Goal: Obtain resource: Obtain resource

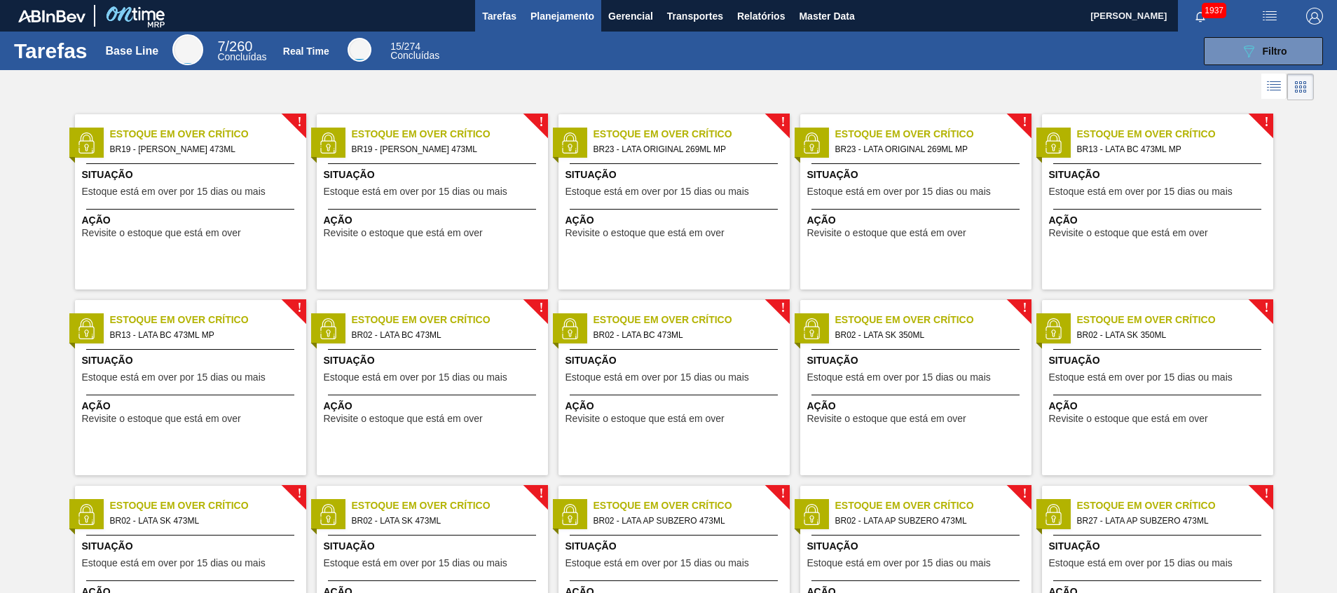
click at [588, 29] on button "Planejamento" at bounding box center [562, 16] width 78 height 32
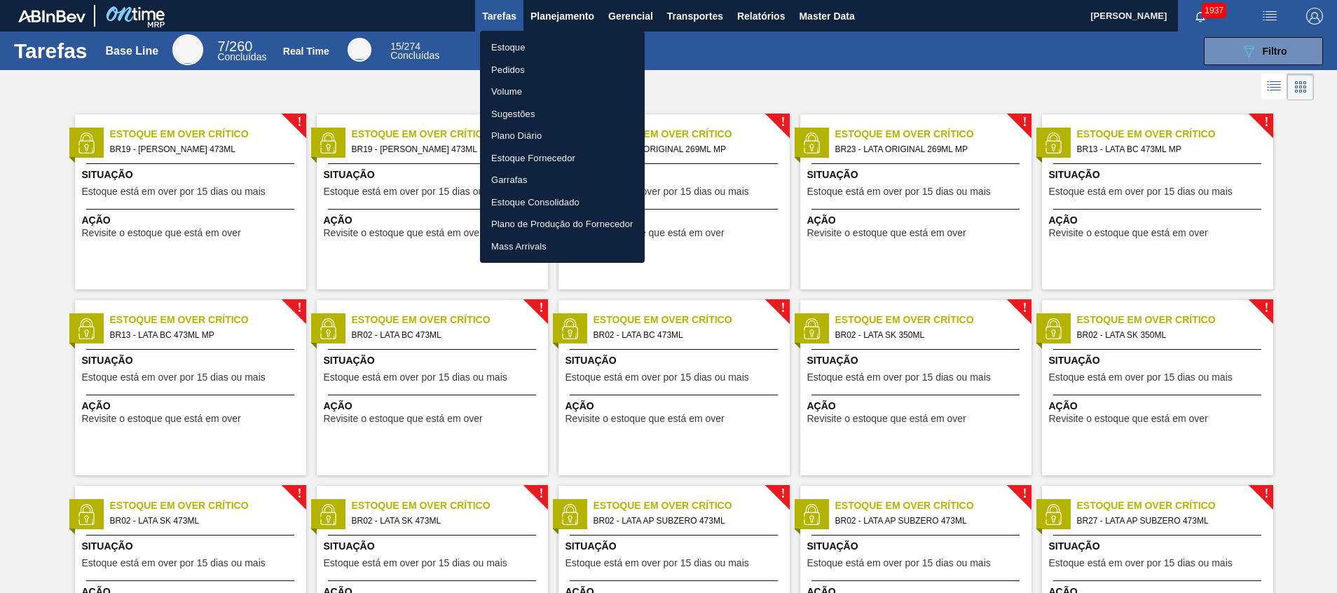
click at [581, 53] on li "Estoque" at bounding box center [562, 47] width 165 height 22
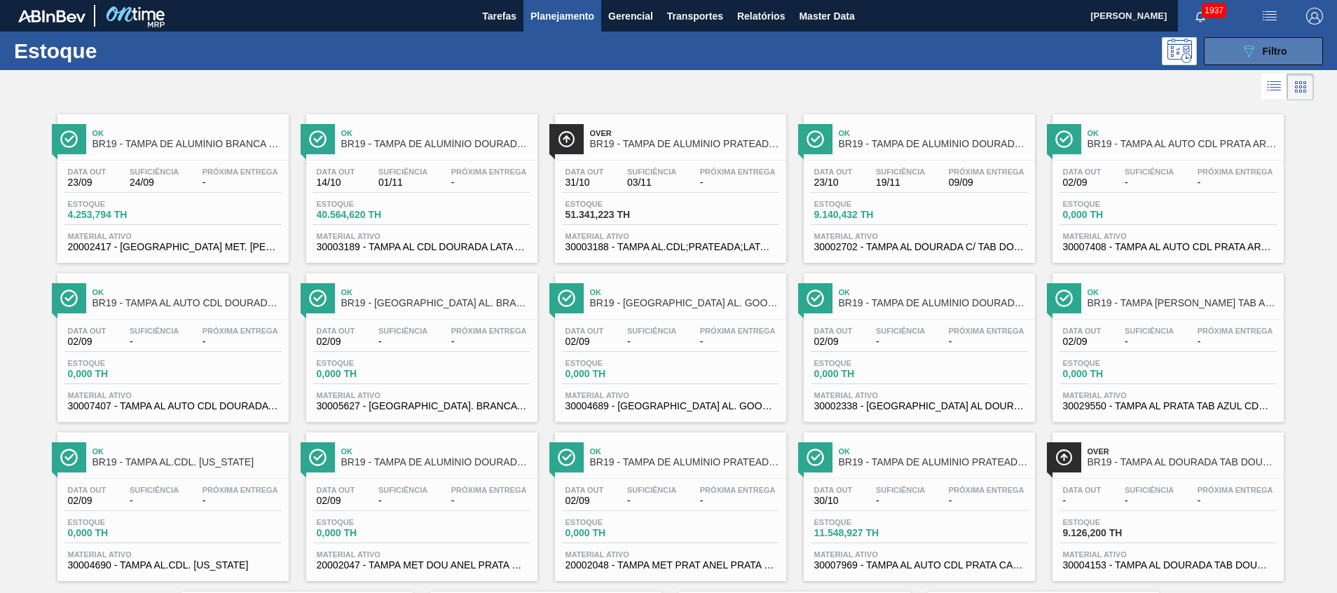
click at [1256, 43] on div "089F7B8B-B2A5-4AFE-B5C0-19BA573D28AC Filtro" at bounding box center [1263, 51] width 47 height 17
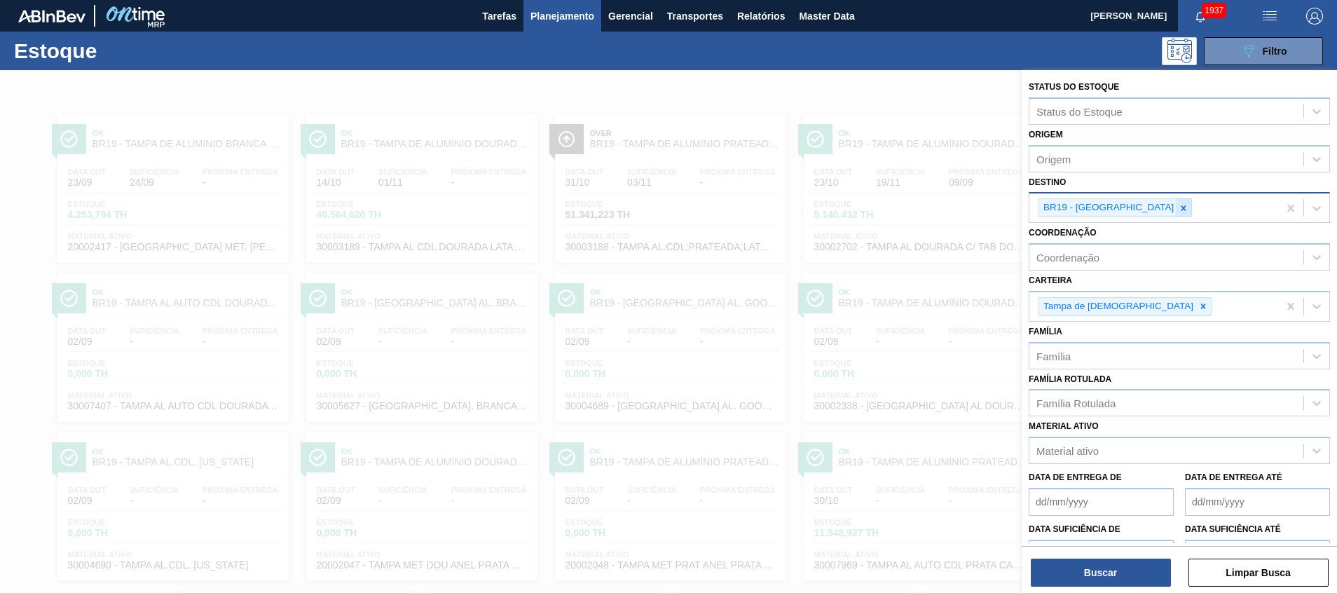
click at [1176, 214] on div at bounding box center [1183, 208] width 15 height 18
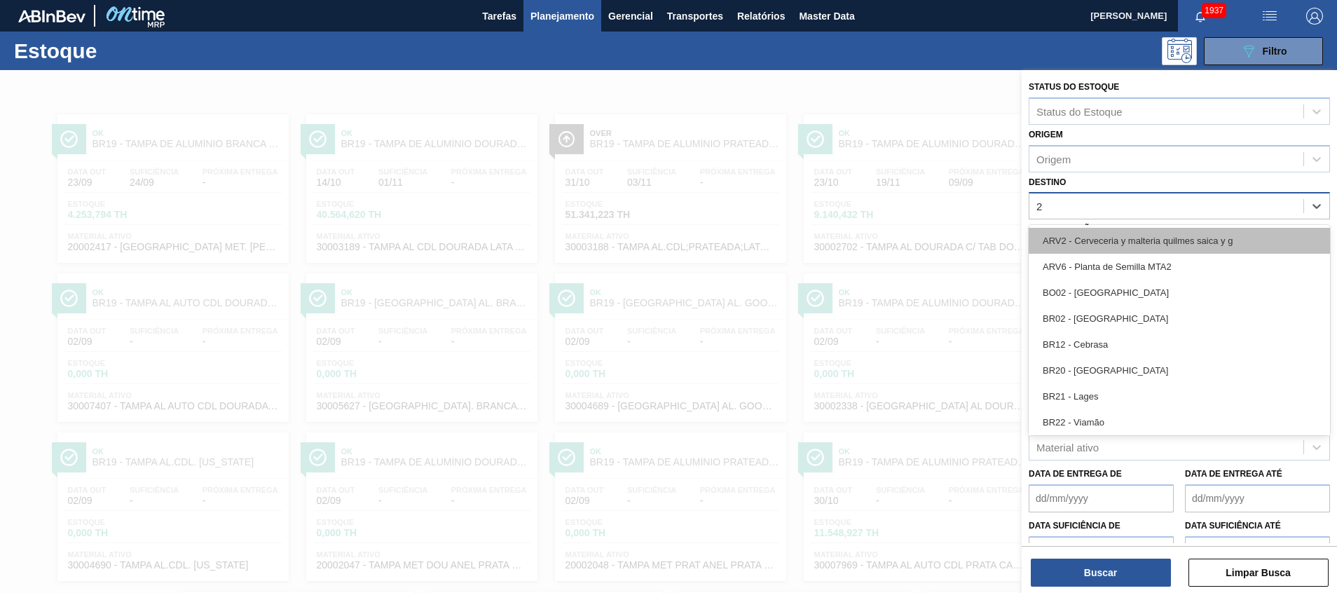
type input "24"
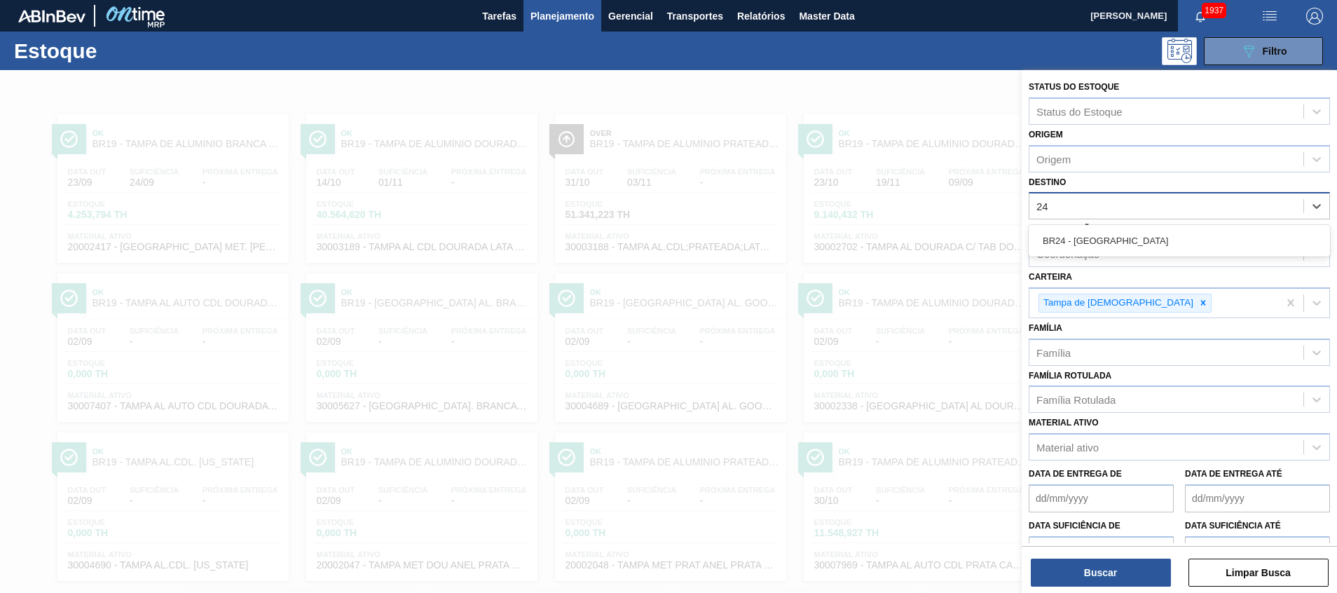
click at [1117, 224] on div "Status do Estoque Status do Estoque Origem Origem Destino option BR19 - Nova Ri…" at bounding box center [1179, 346] width 315 height 553
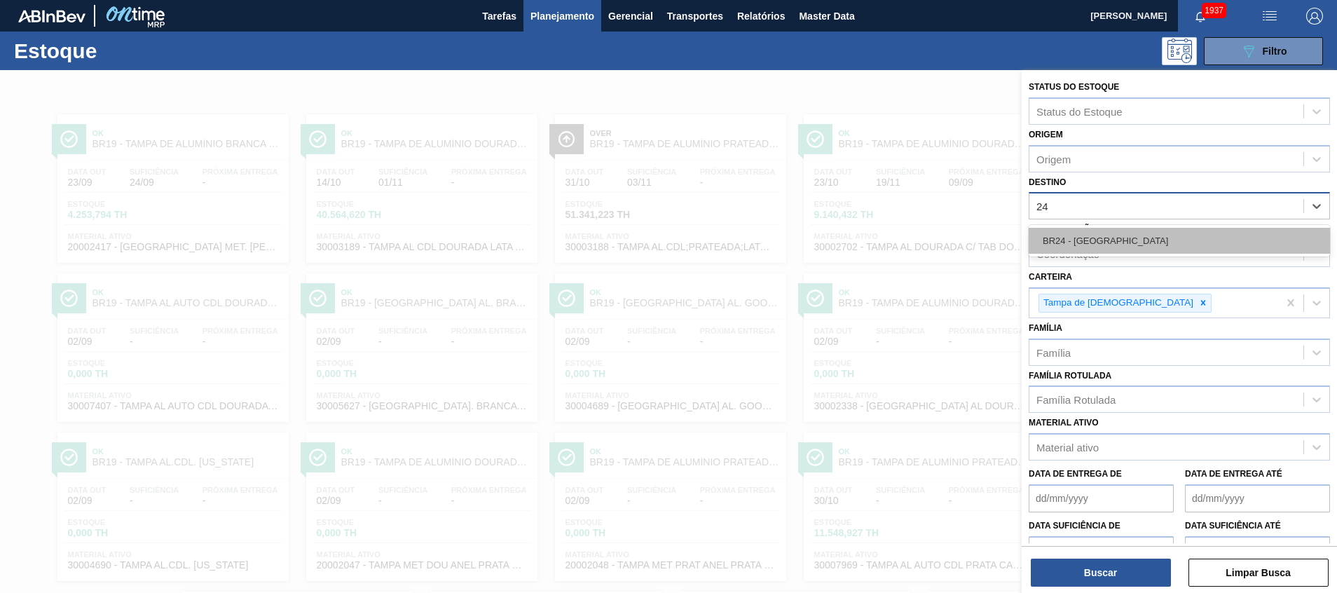
click at [1128, 242] on div "BR24 - Ponta Grossa" at bounding box center [1179, 241] width 301 height 26
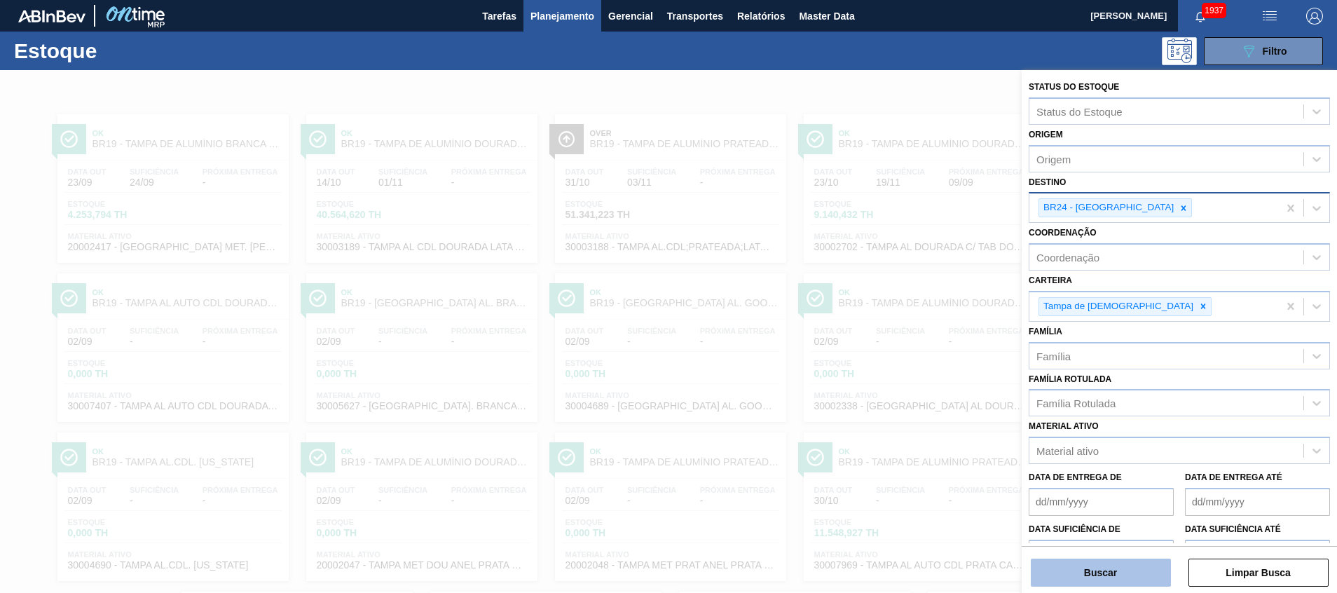
click at [1115, 577] on button "Buscar" at bounding box center [1101, 572] width 140 height 28
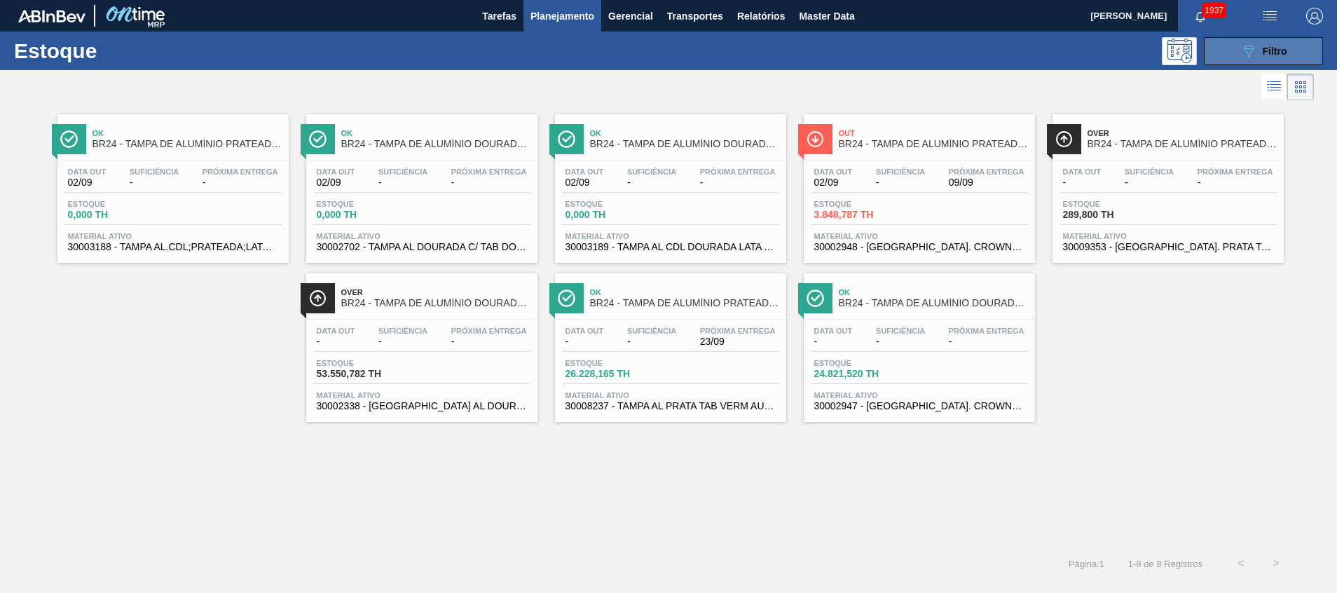
click at [1236, 48] on button "089F7B8B-B2A5-4AFE-B5C0-19BA573D28AC Filtro" at bounding box center [1263, 51] width 119 height 28
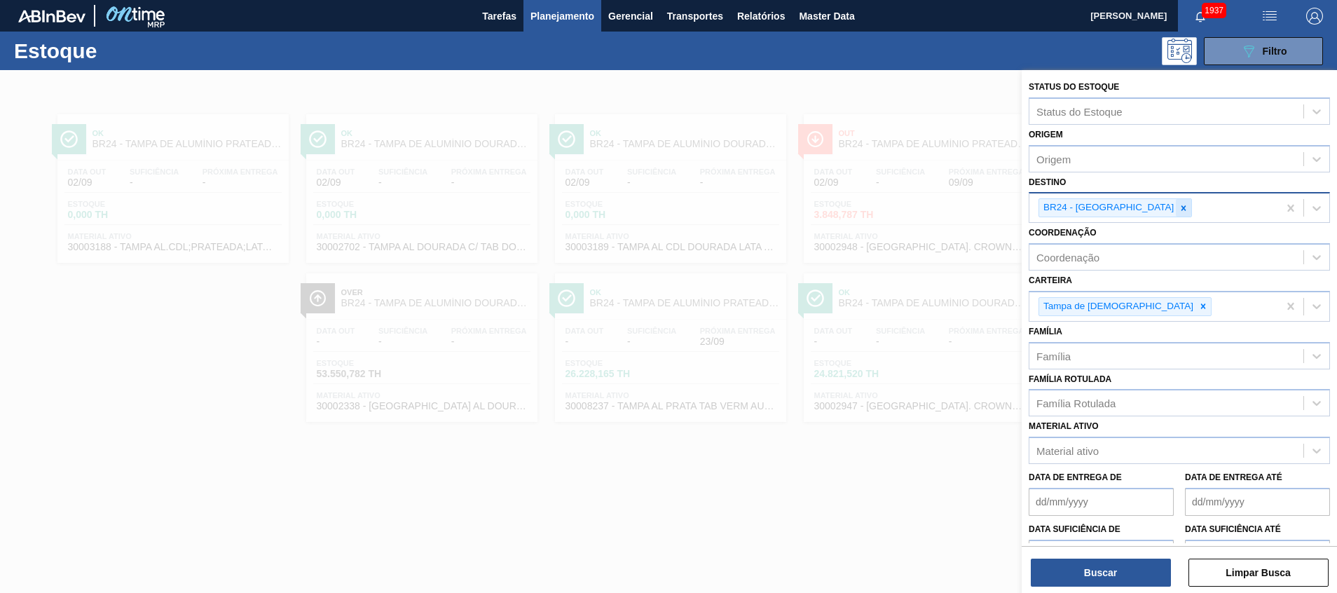
click at [1178, 210] on icon at bounding box center [1183, 208] width 10 height 10
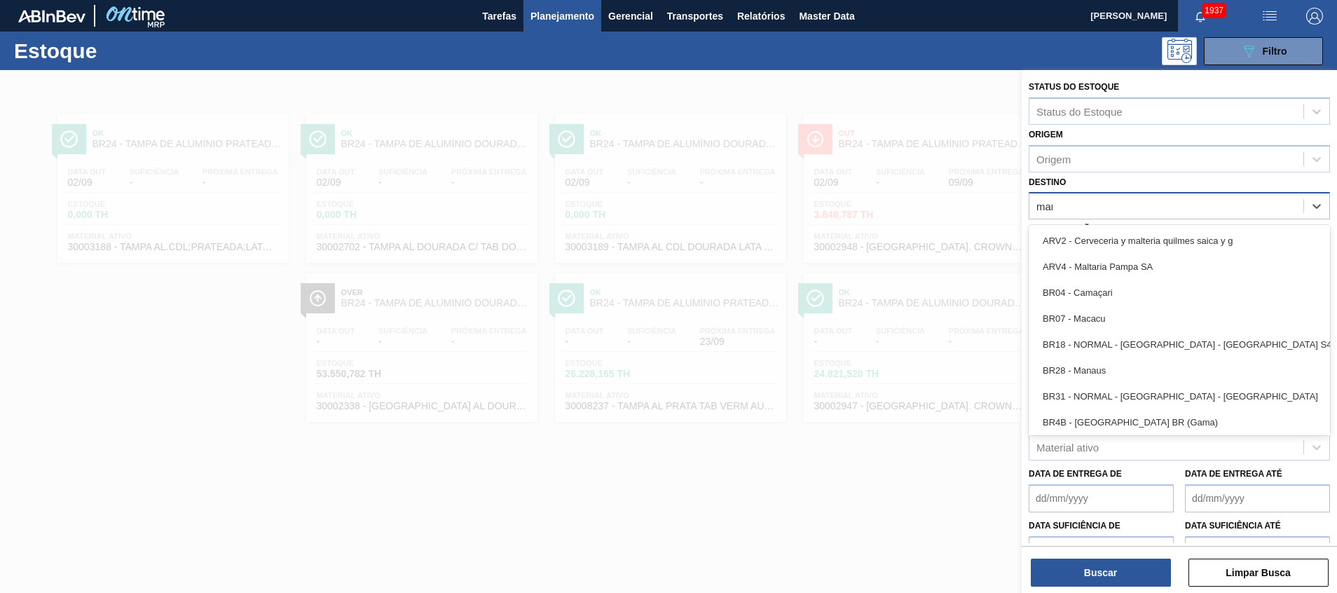
type input "mana"
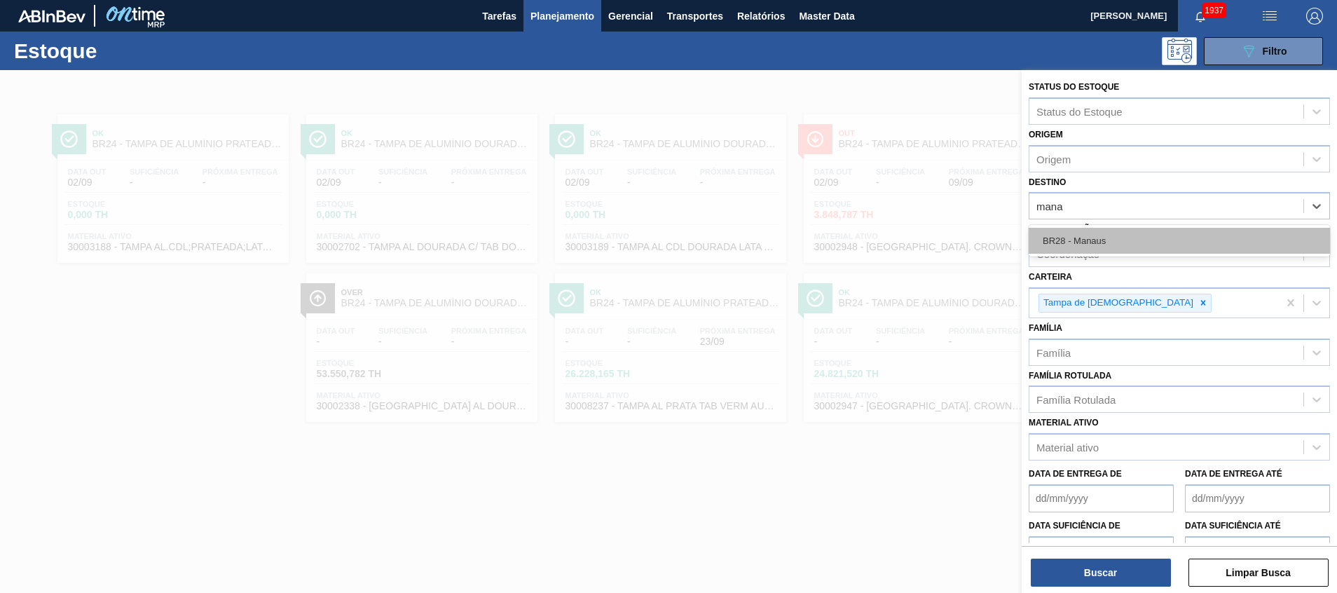
click at [1131, 235] on div "BR28 - Manaus" at bounding box center [1179, 241] width 301 height 26
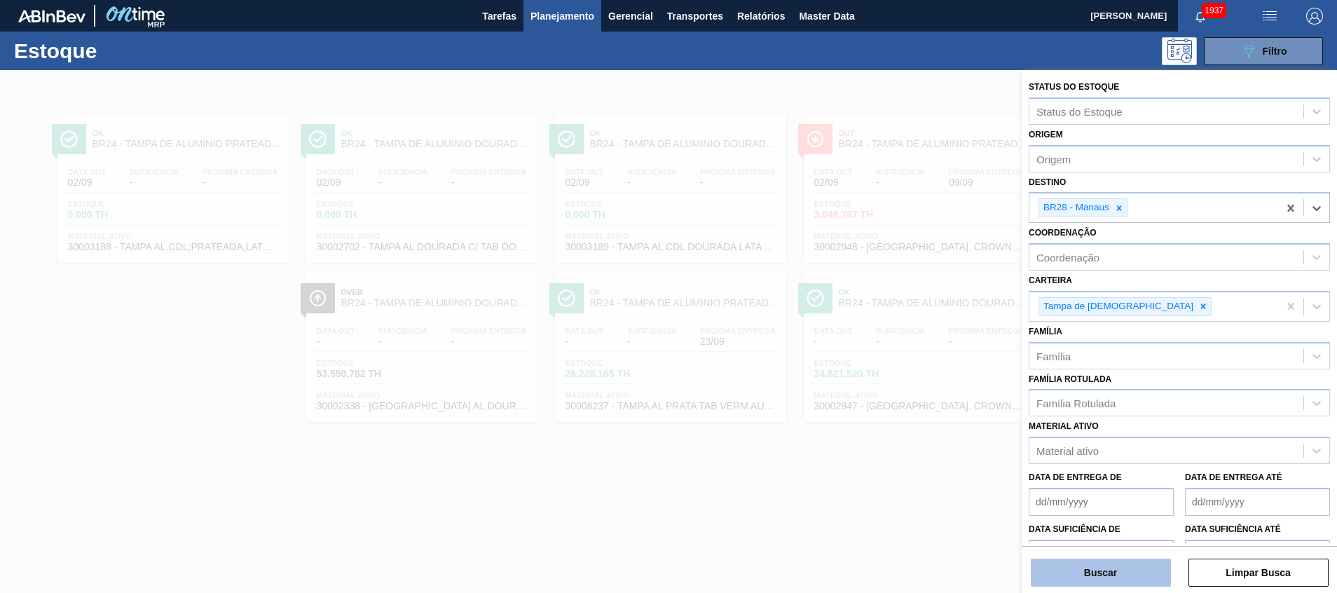
click at [1137, 560] on button "Buscar" at bounding box center [1101, 572] width 140 height 28
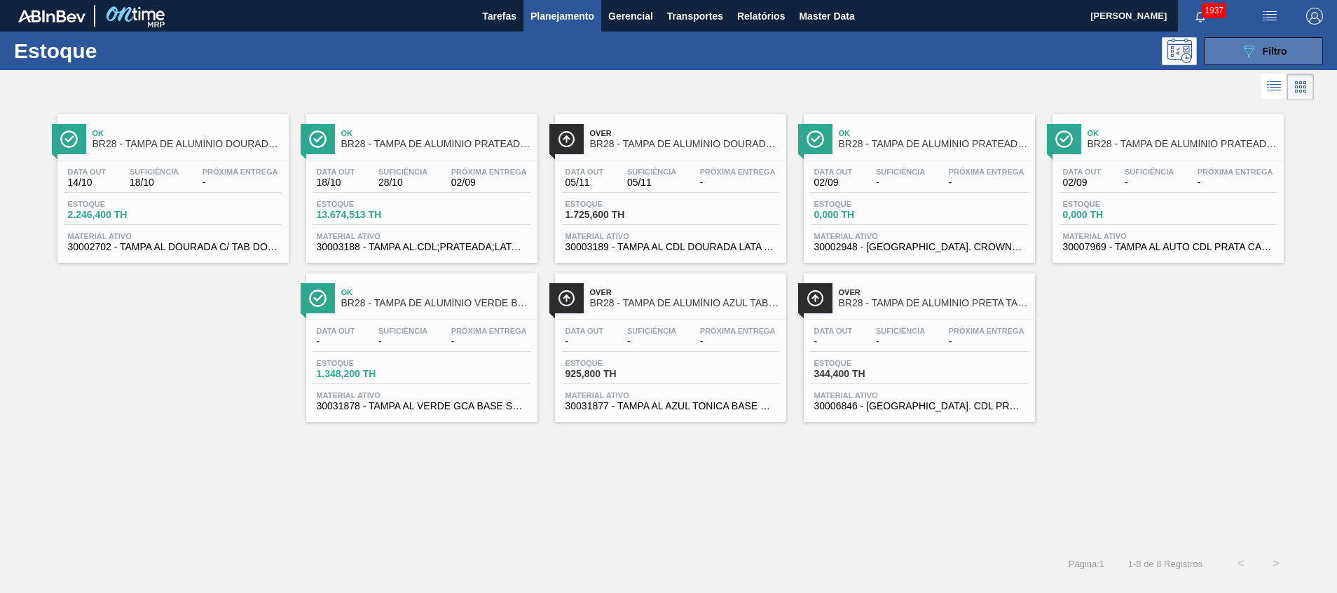
click at [1220, 45] on button "089F7B8B-B2A5-4AFE-B5C0-19BA573D28AC Filtro" at bounding box center [1263, 51] width 119 height 28
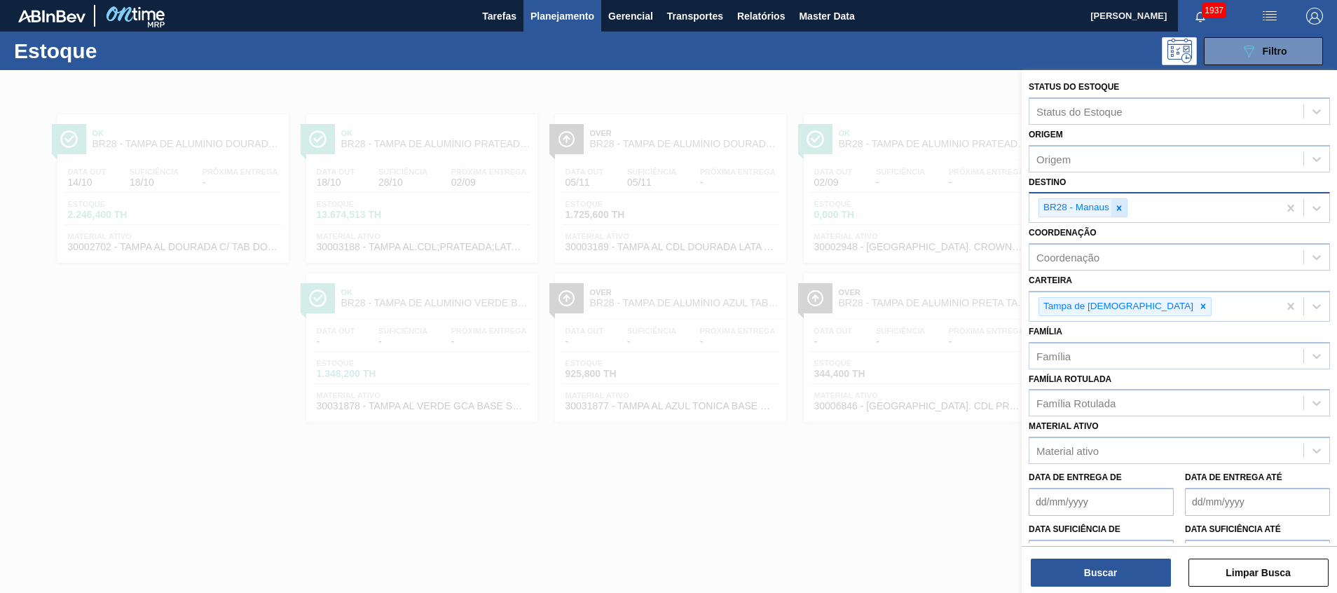
click at [1119, 204] on icon at bounding box center [1119, 208] width 10 height 10
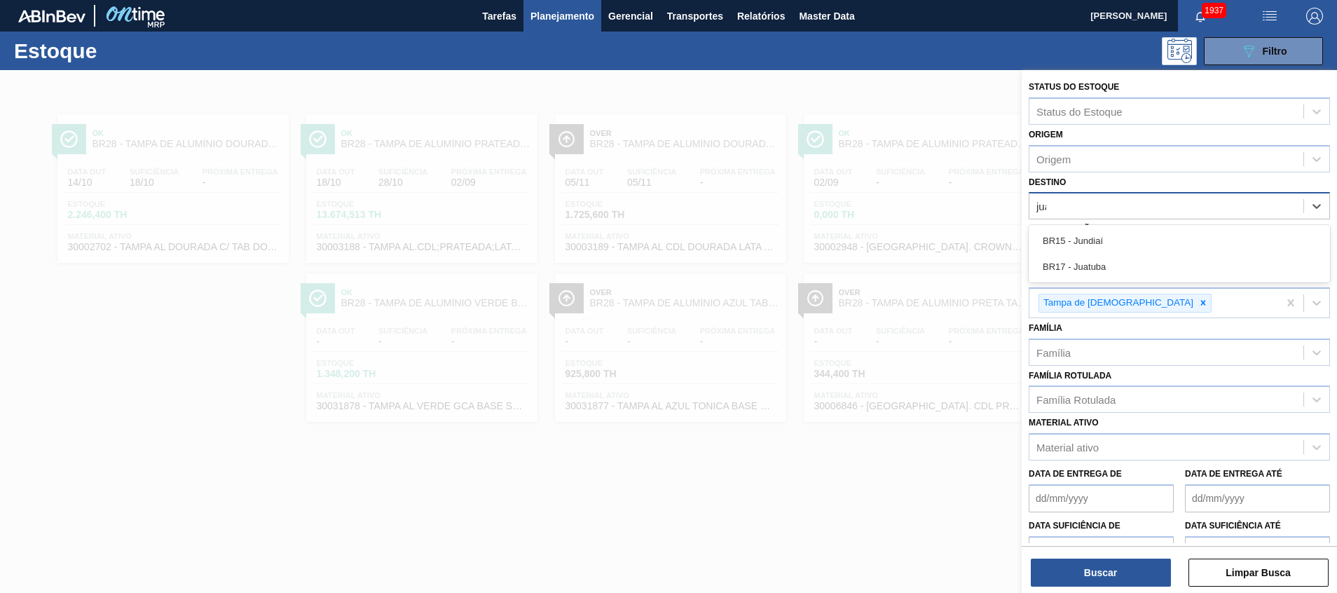
type input "juat"
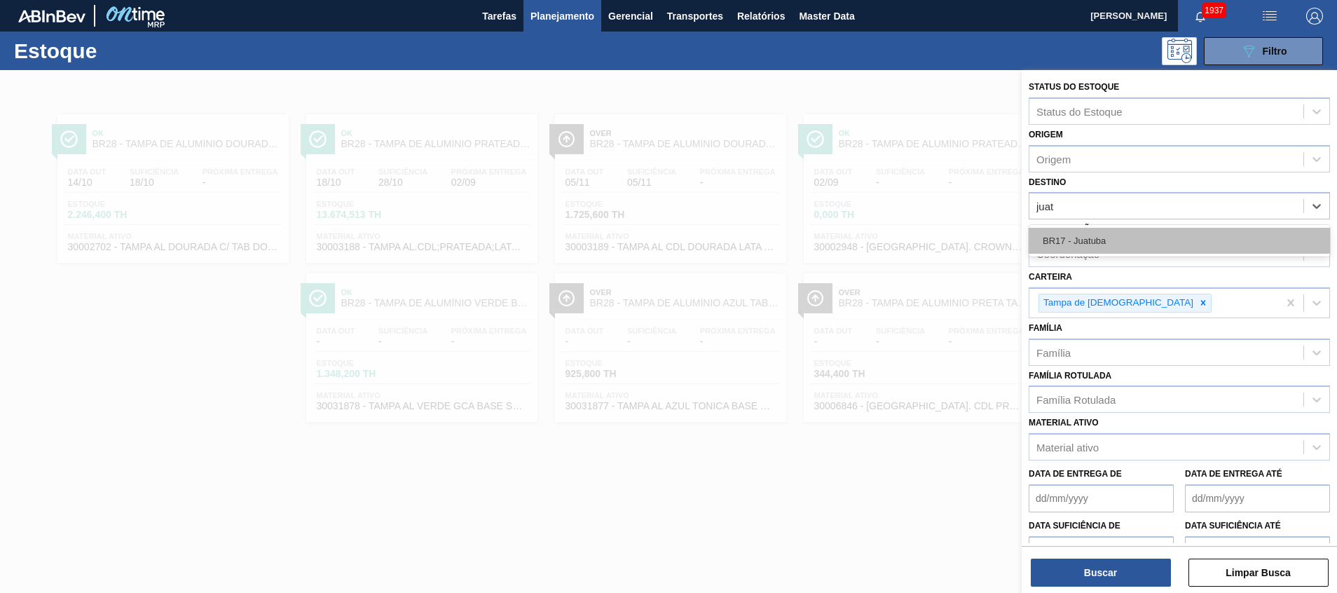
click at [1101, 233] on div "BR17 - Juatuba" at bounding box center [1179, 241] width 301 height 26
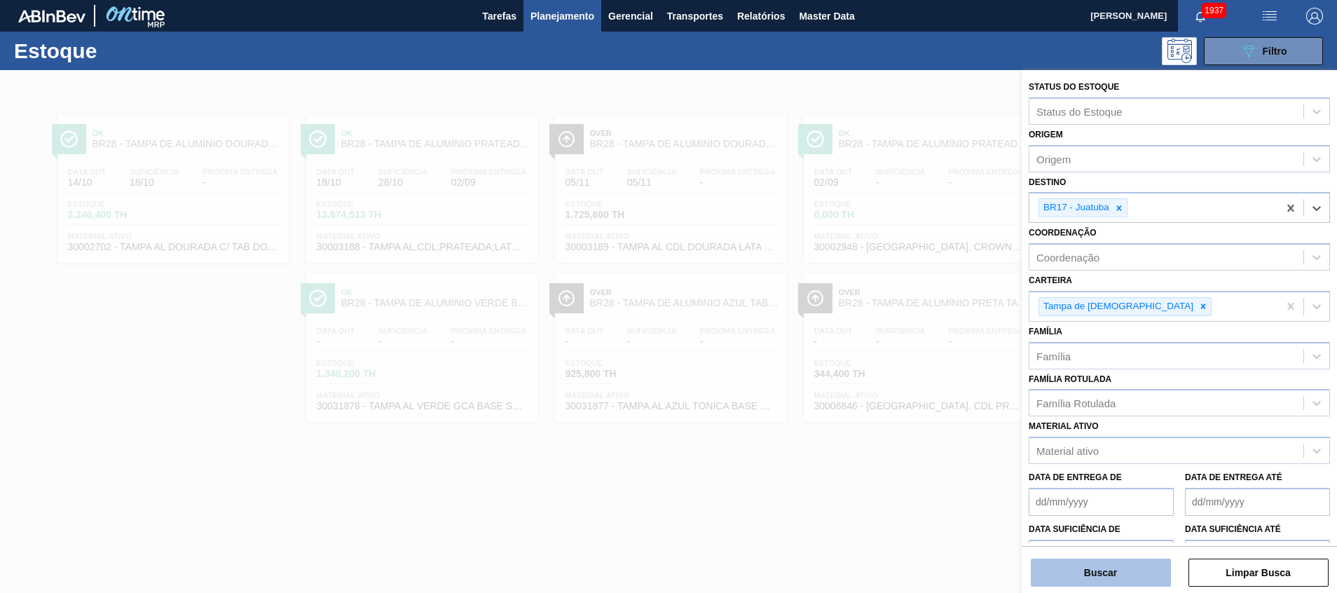
click at [1068, 560] on button "Buscar" at bounding box center [1101, 572] width 140 height 28
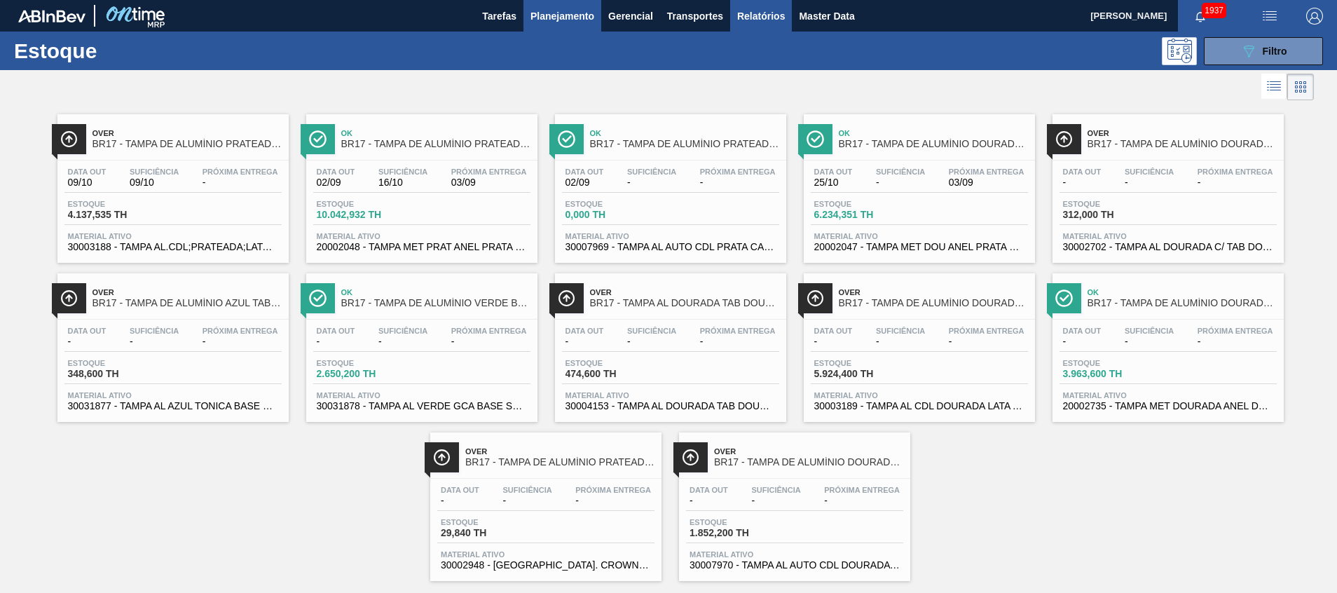
click at [739, 8] on span "Relatórios" at bounding box center [761, 16] width 48 height 17
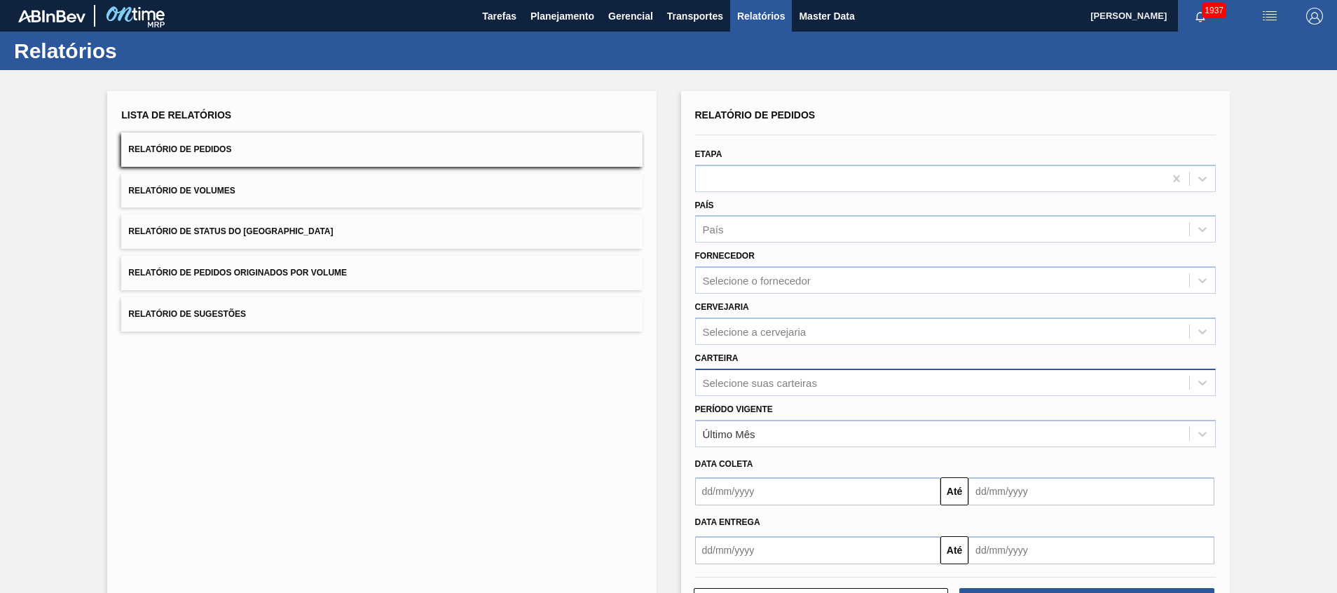
click at [765, 388] on div "Selecione suas carteiras" at bounding box center [955, 382] width 521 height 27
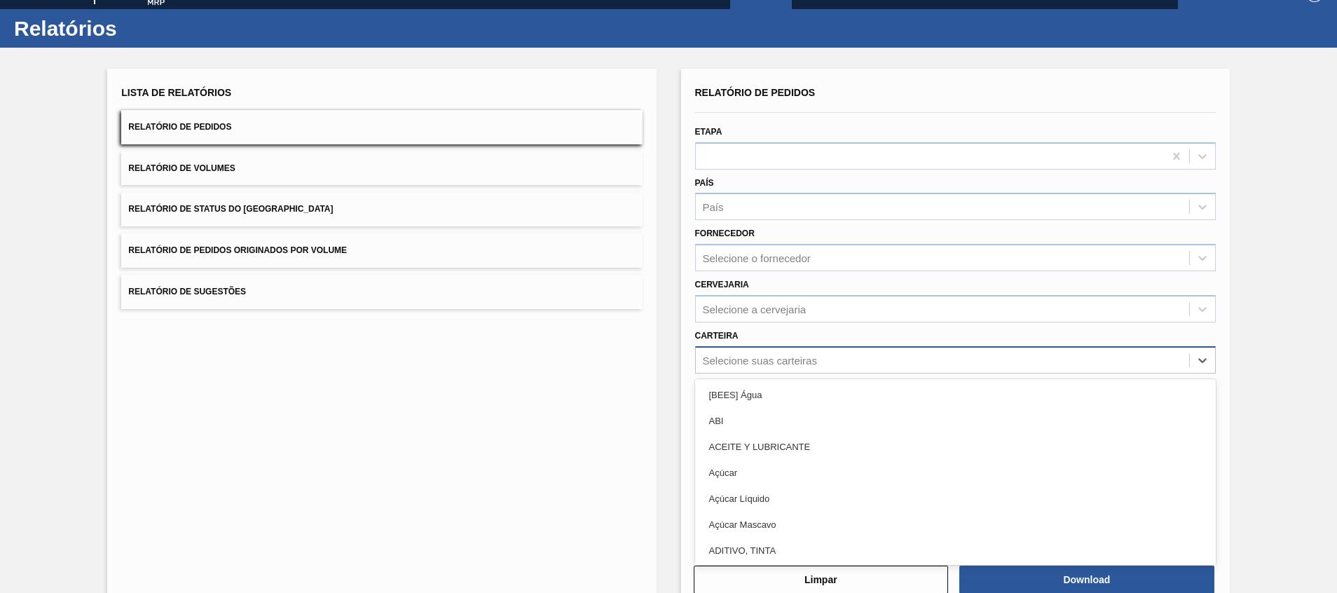
scroll to position [25, 0]
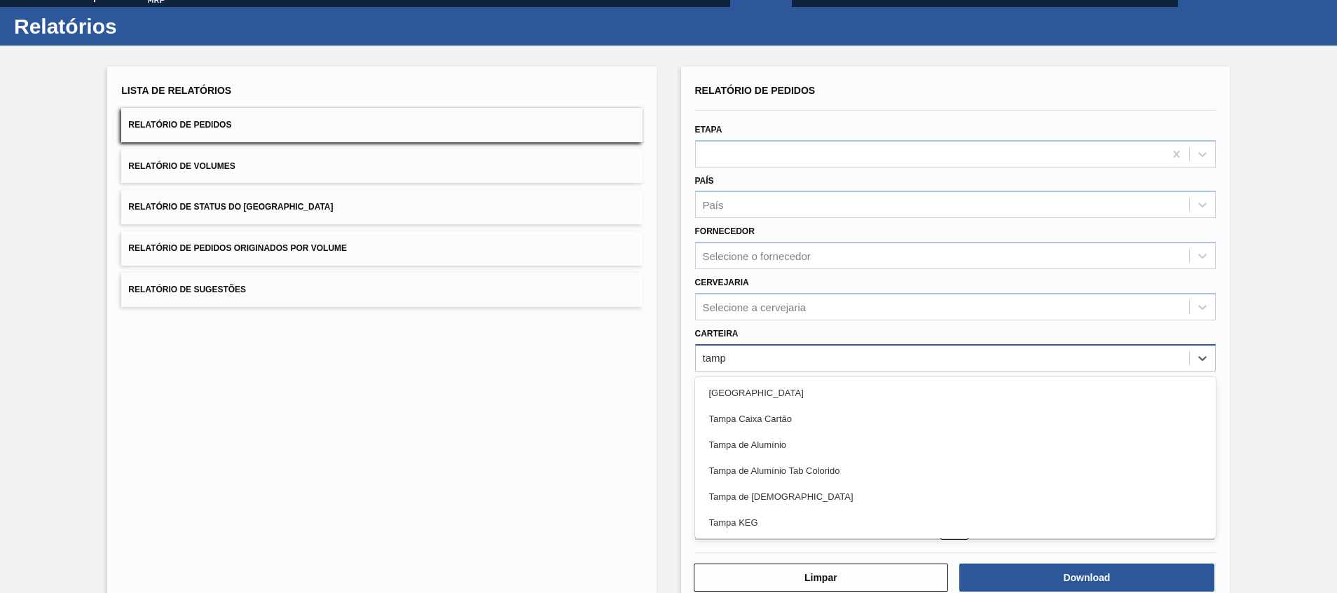
type input "tampa"
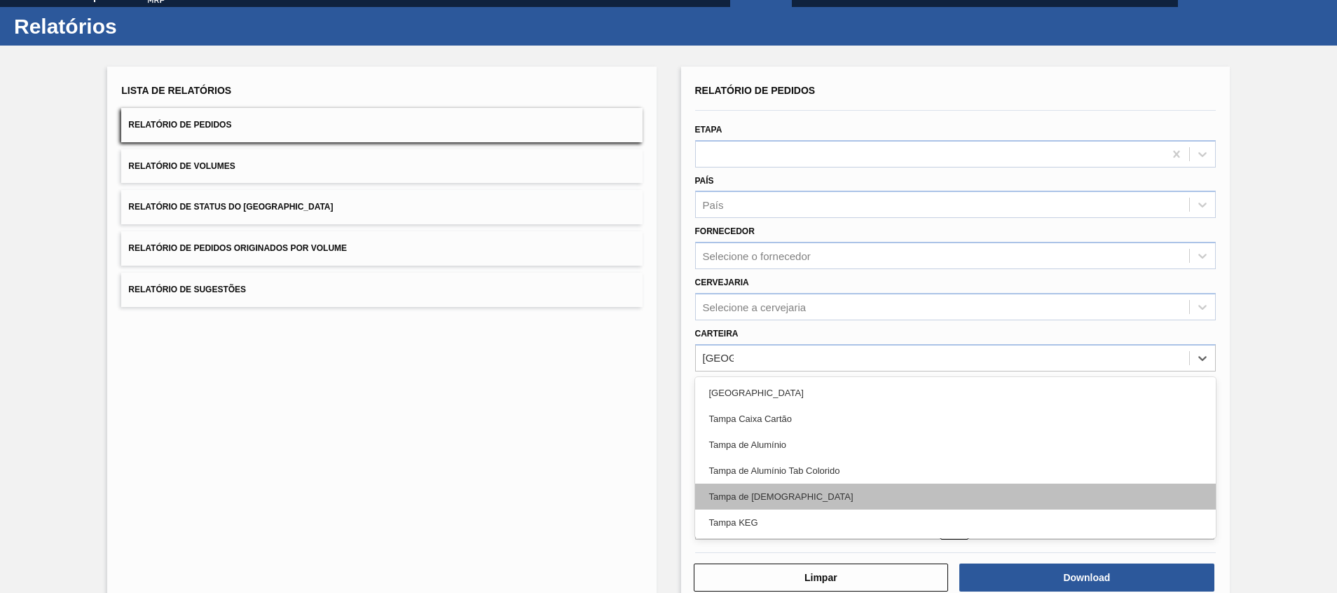
click at [770, 490] on div "Tampa de Lata" at bounding box center [955, 496] width 521 height 26
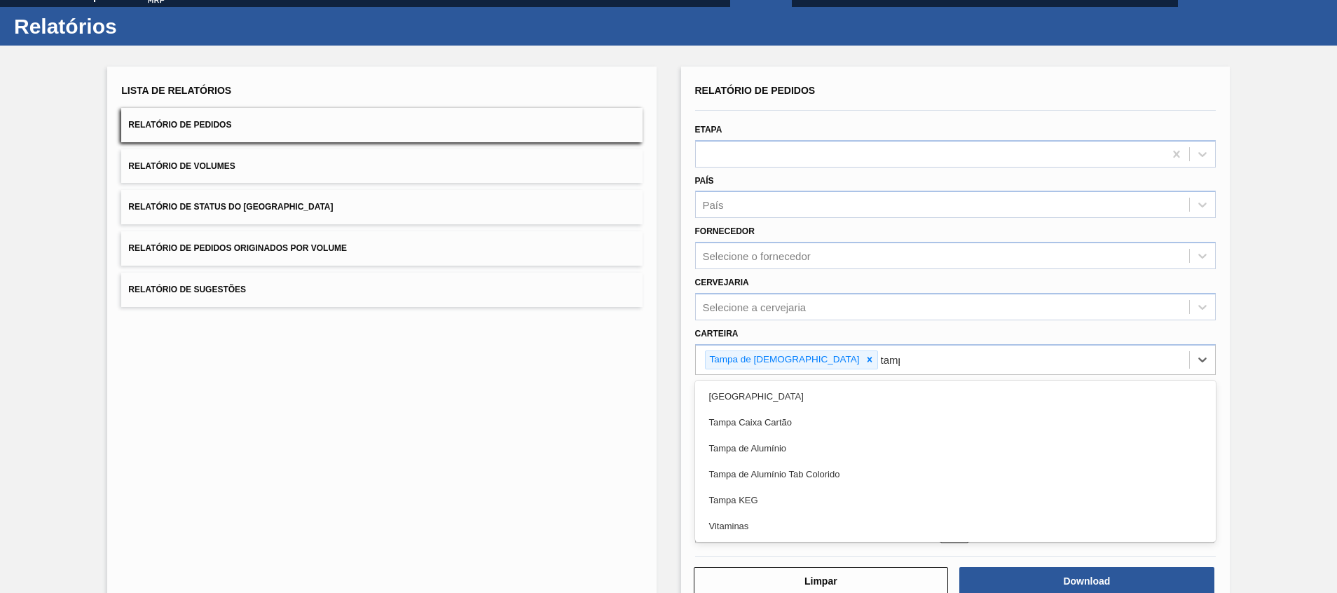
type input "tampa"
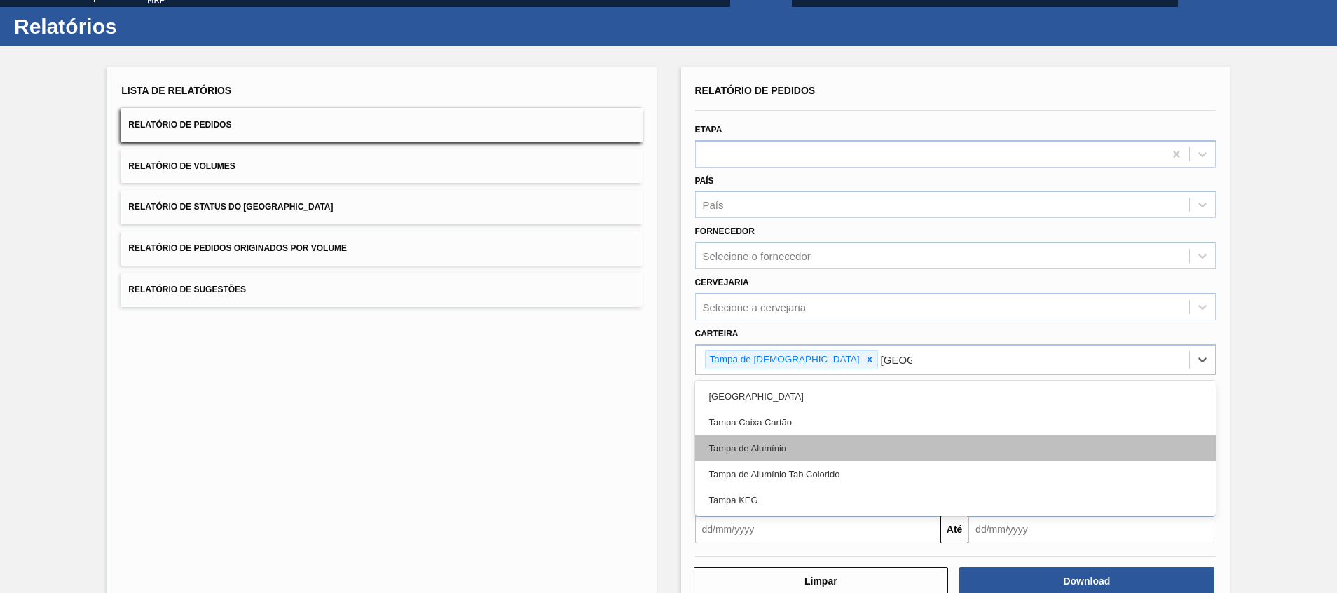
click at [771, 456] on div "Tampa de Alumínio" at bounding box center [955, 448] width 521 height 26
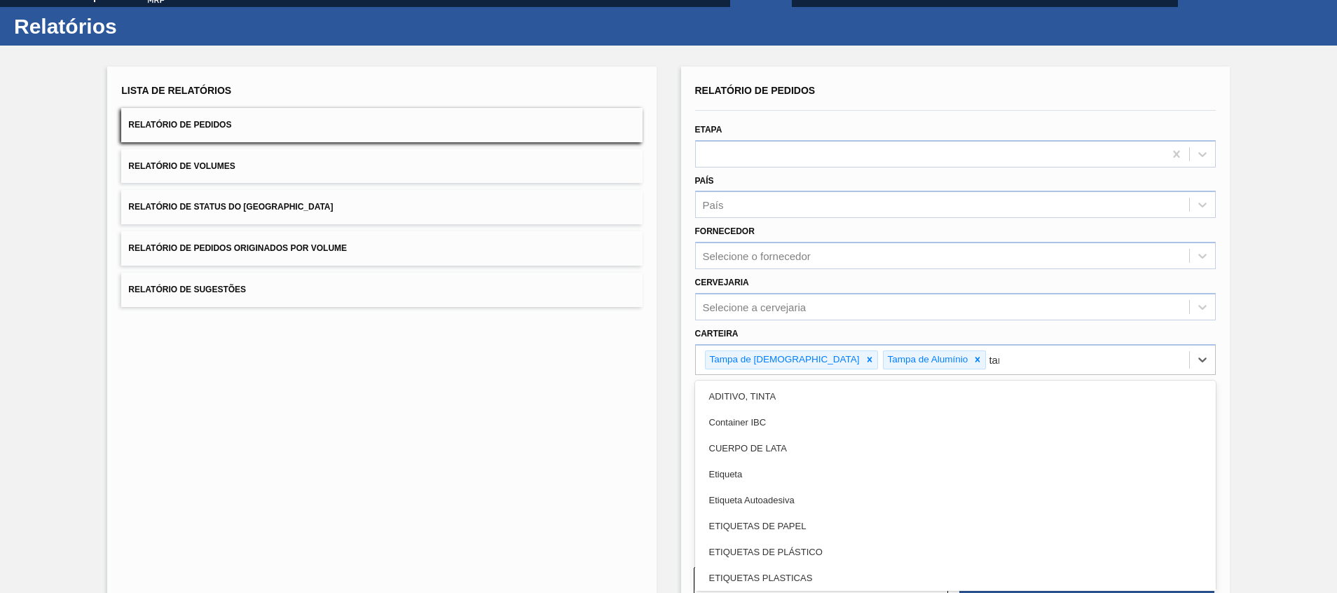
type input "tampa"
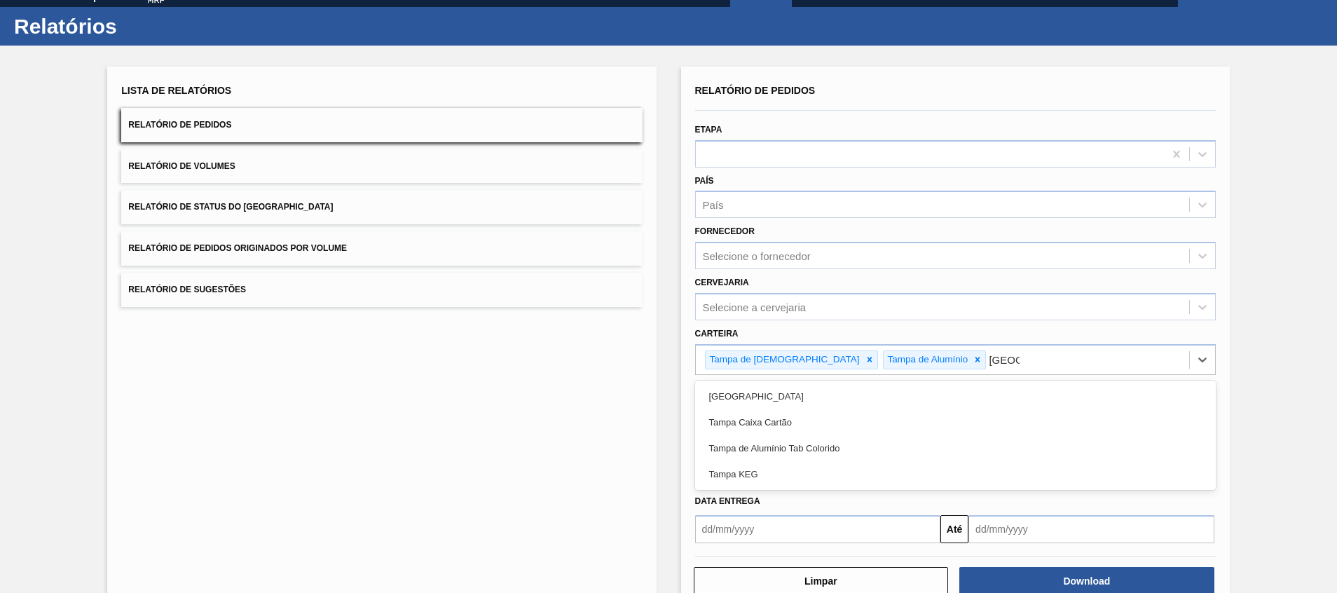
click at [773, 455] on div "Tampa de Alumínio Tab Colorido" at bounding box center [955, 448] width 521 height 26
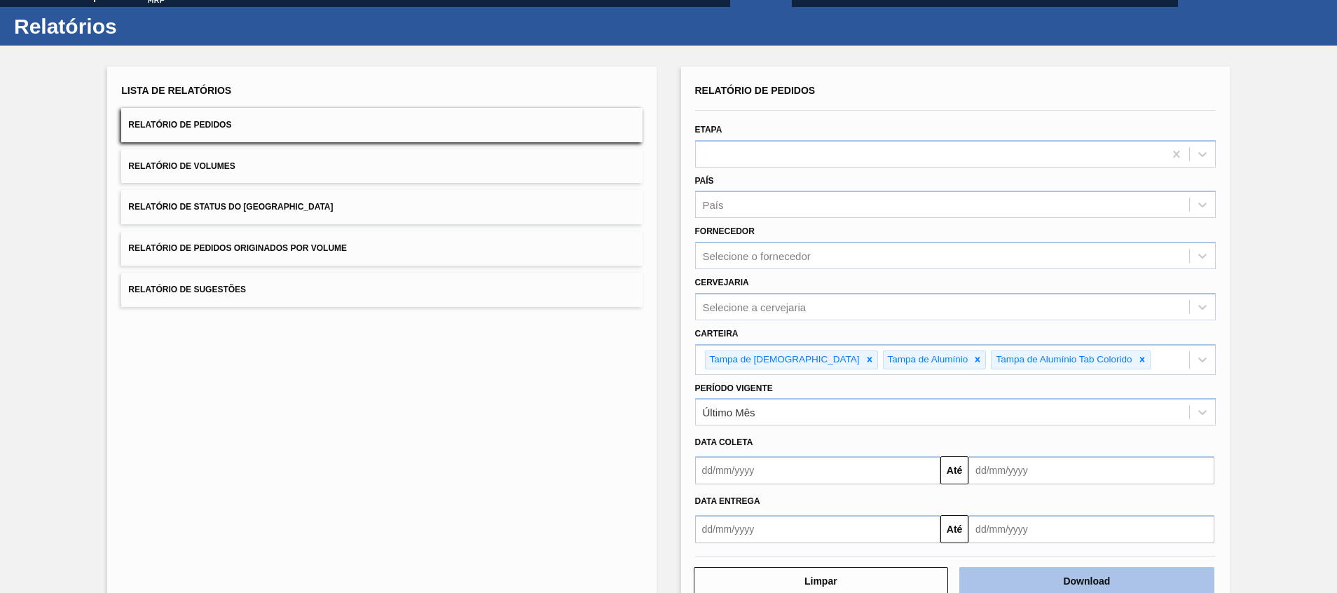
click at [1062, 577] on button "Download" at bounding box center [1086, 581] width 255 height 28
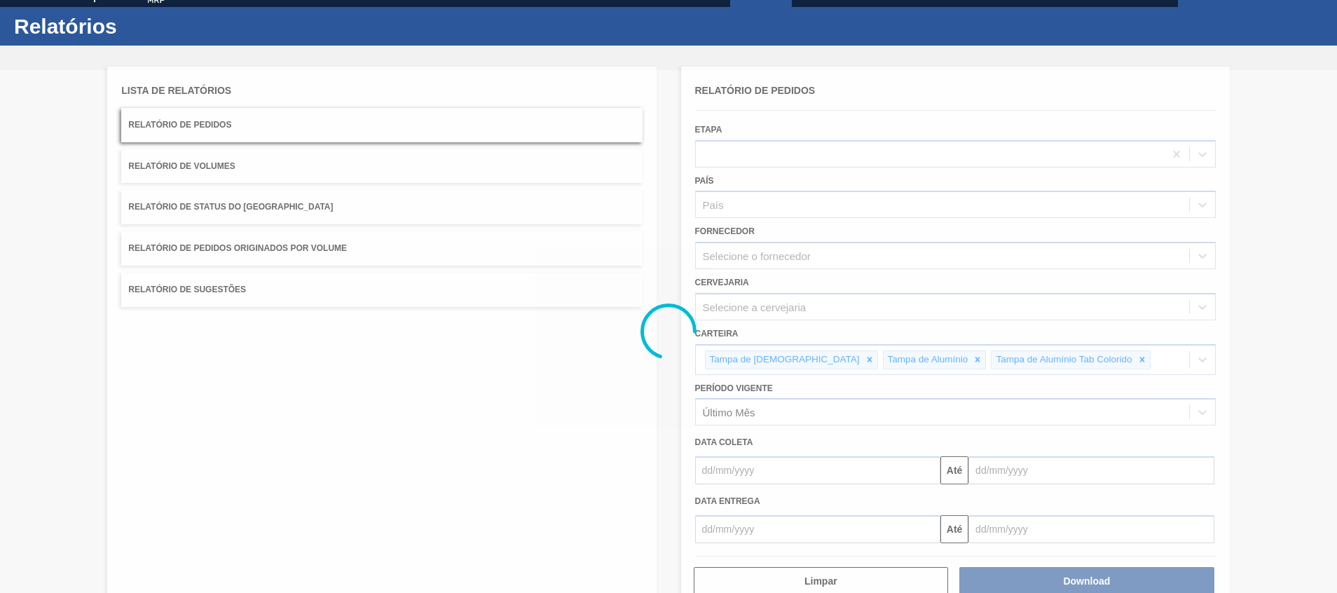
drag, startPoint x: 806, startPoint y: 585, endPoint x: 813, endPoint y: 592, distance: 9.4
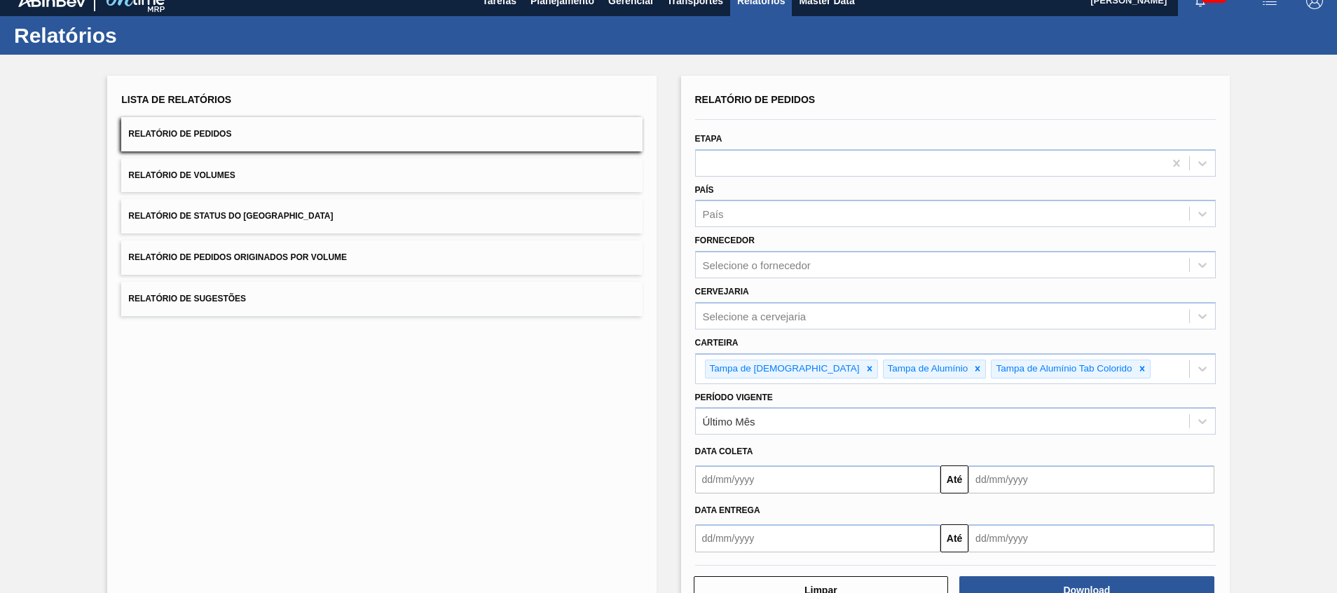
scroll to position [0, 0]
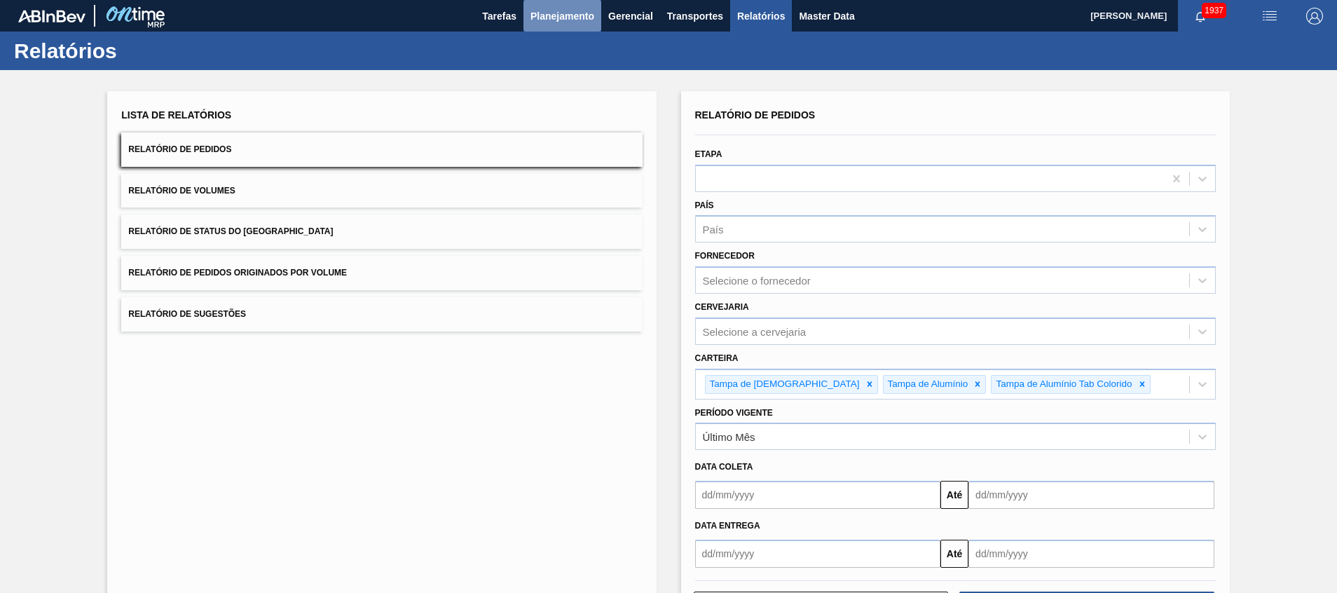
click at [553, 13] on span "Planejamento" at bounding box center [562, 16] width 64 height 17
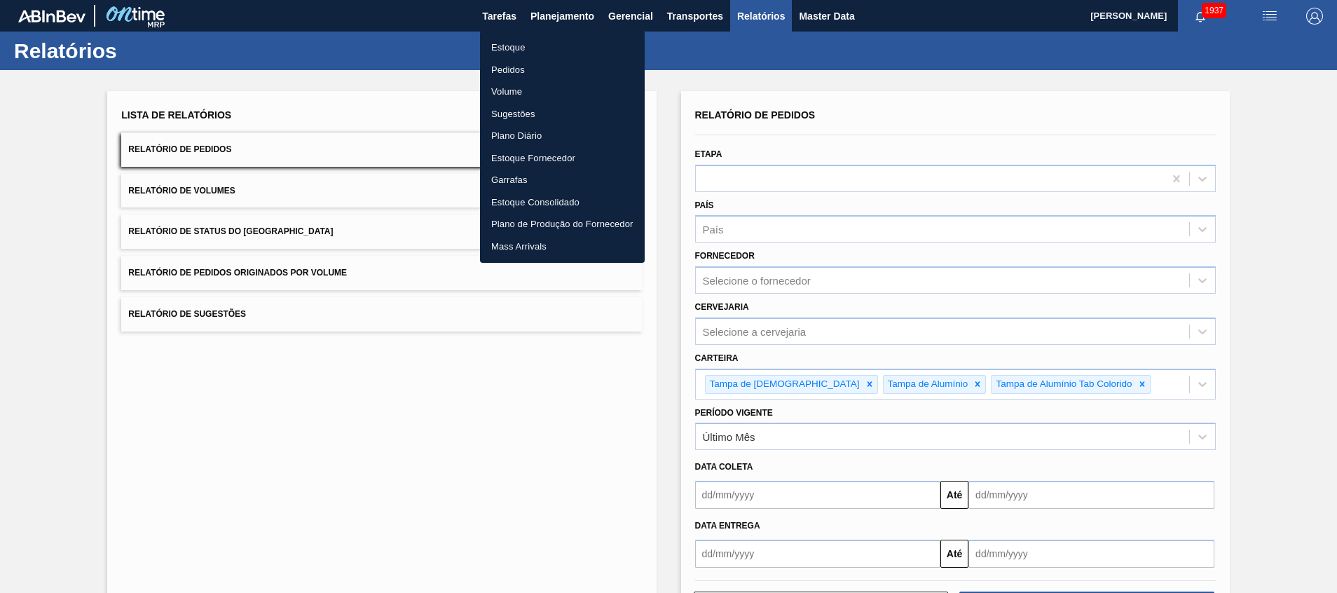
click at [540, 44] on li "Estoque" at bounding box center [562, 47] width 165 height 22
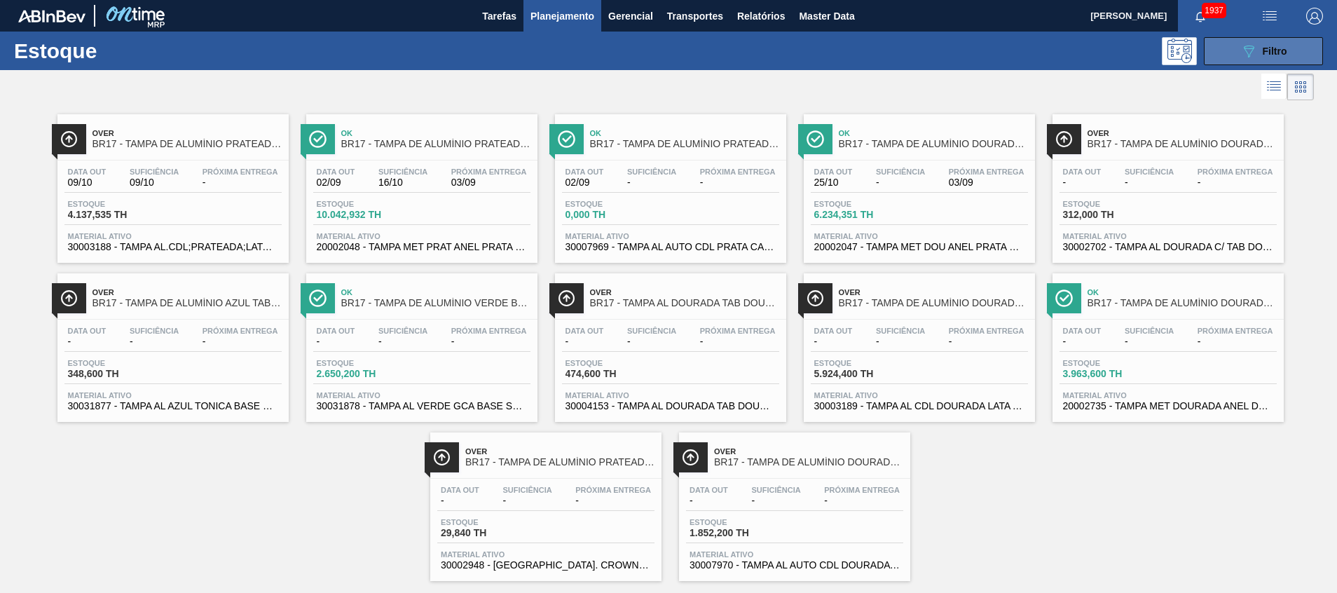
click at [1291, 48] on button "089F7B8B-B2A5-4AFE-B5C0-19BA573D28AC Filtro" at bounding box center [1263, 51] width 119 height 28
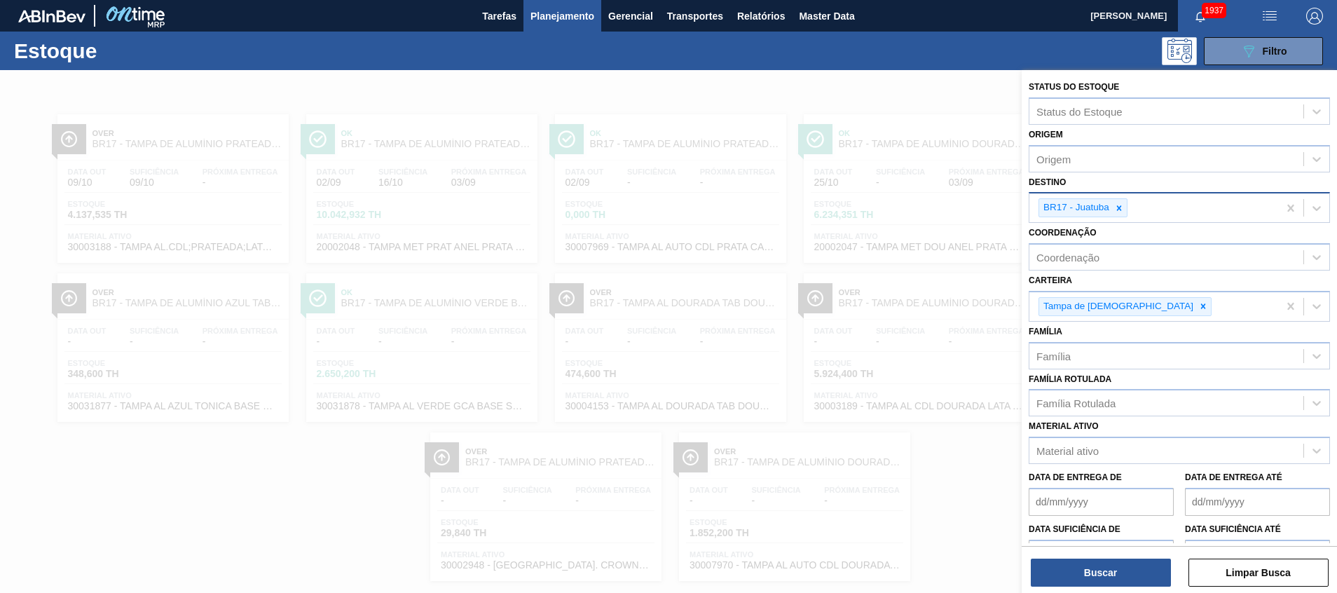
click at [1108, 208] on div "BR17 - Juatuba" at bounding box center [1075, 208] width 72 height 18
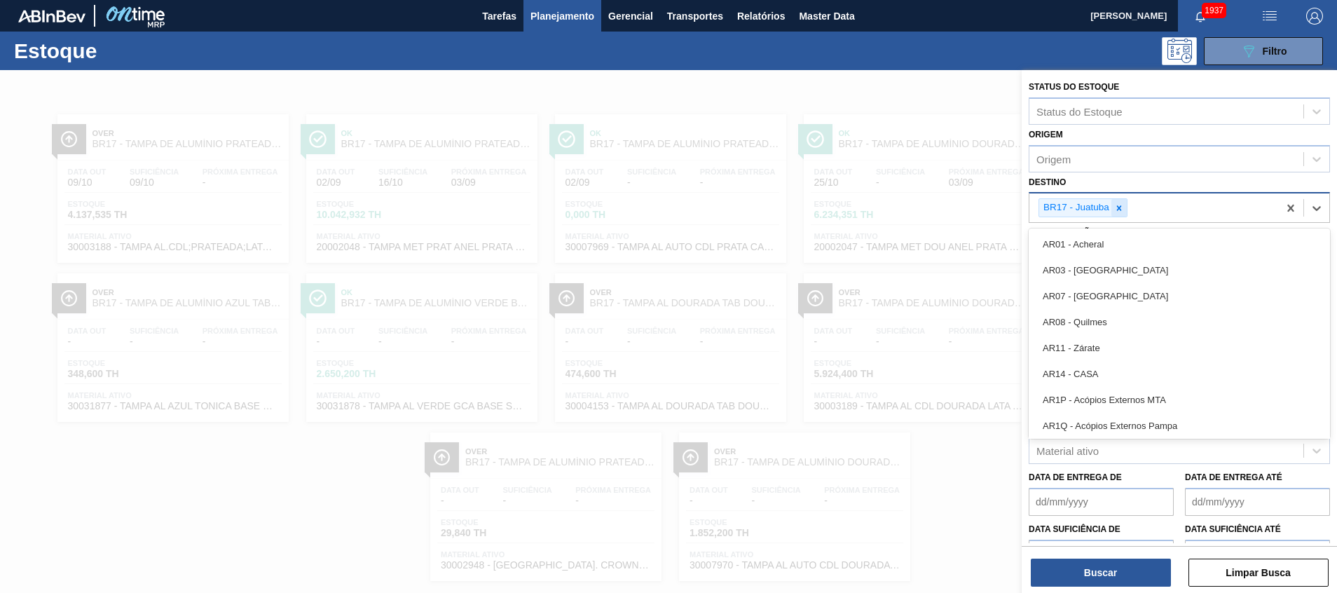
click at [1119, 208] on icon at bounding box center [1119, 207] width 5 height 5
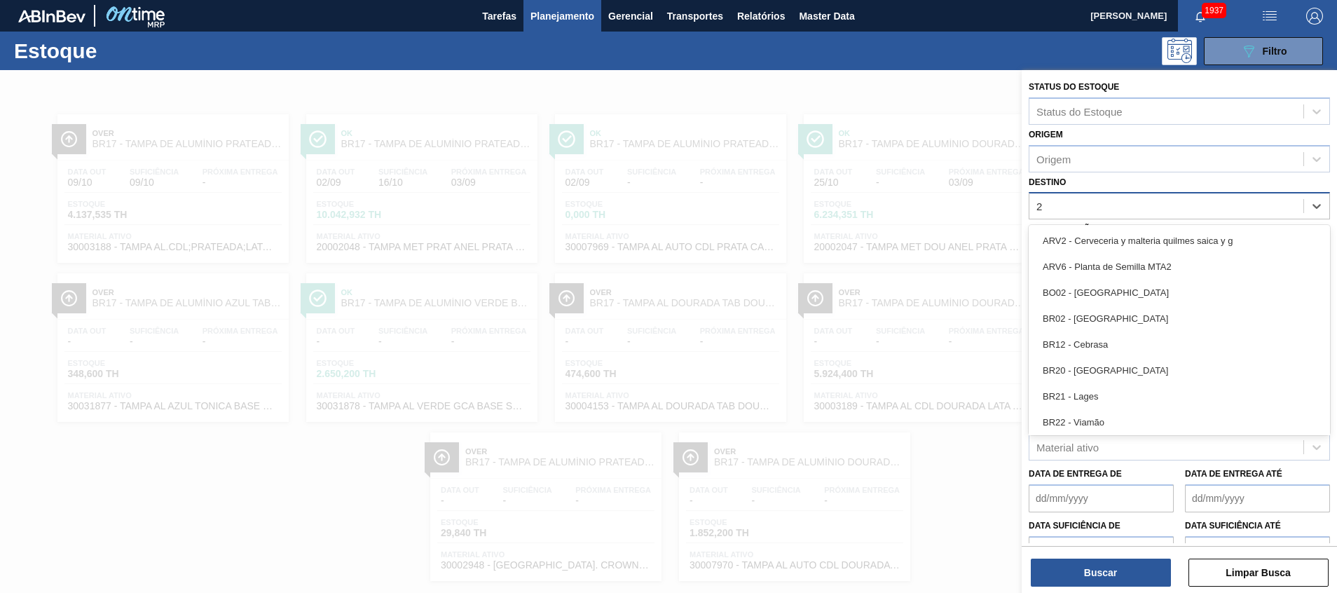
type input "24"
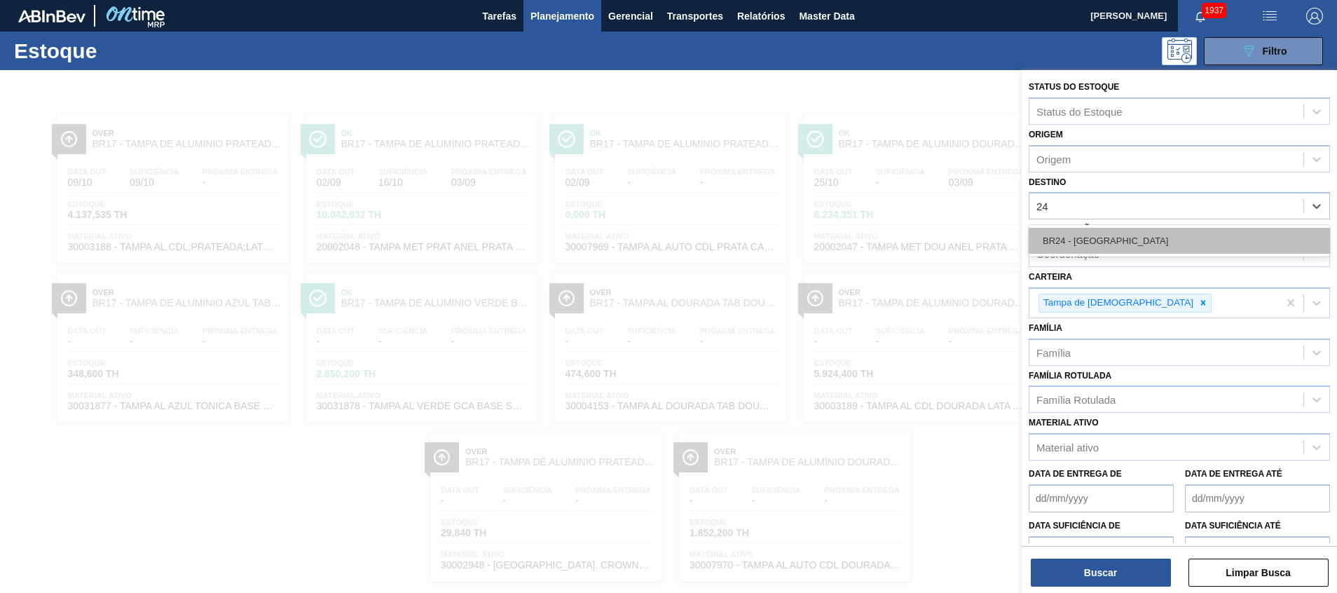
click at [1128, 231] on div "BR24 - Ponta Grossa" at bounding box center [1179, 241] width 301 height 26
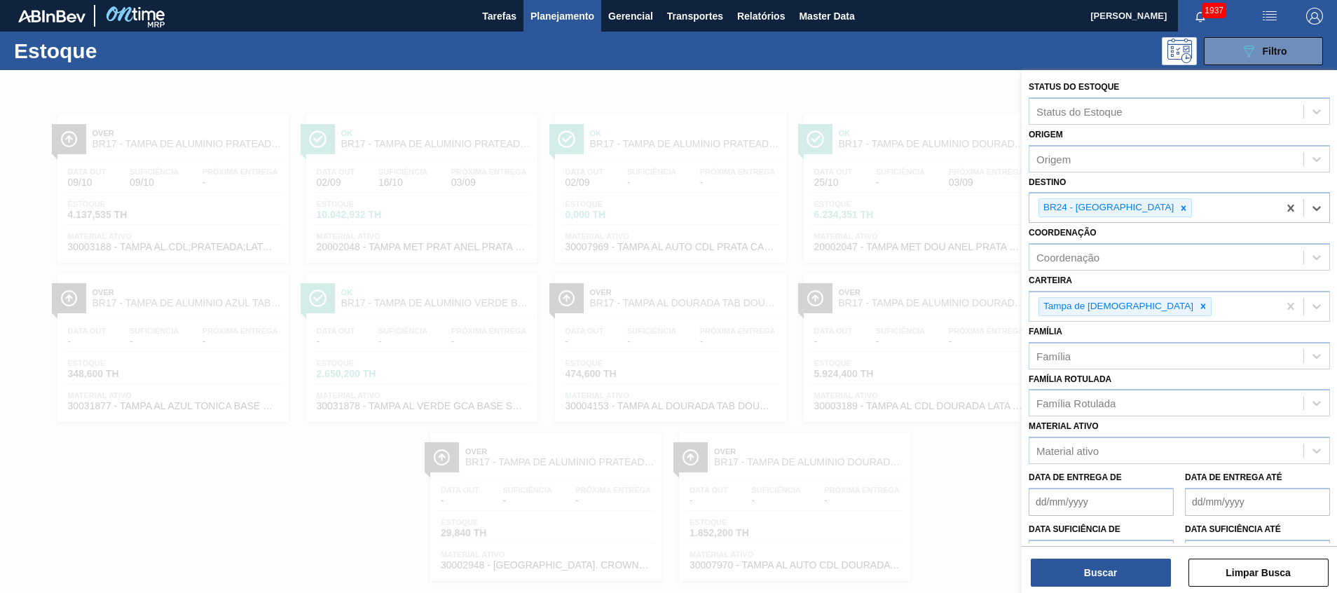
click at [1029, 563] on div "Buscar Limpar Busca" at bounding box center [1179, 565] width 315 height 39
click at [1037, 565] on button "Buscar" at bounding box center [1101, 572] width 140 height 28
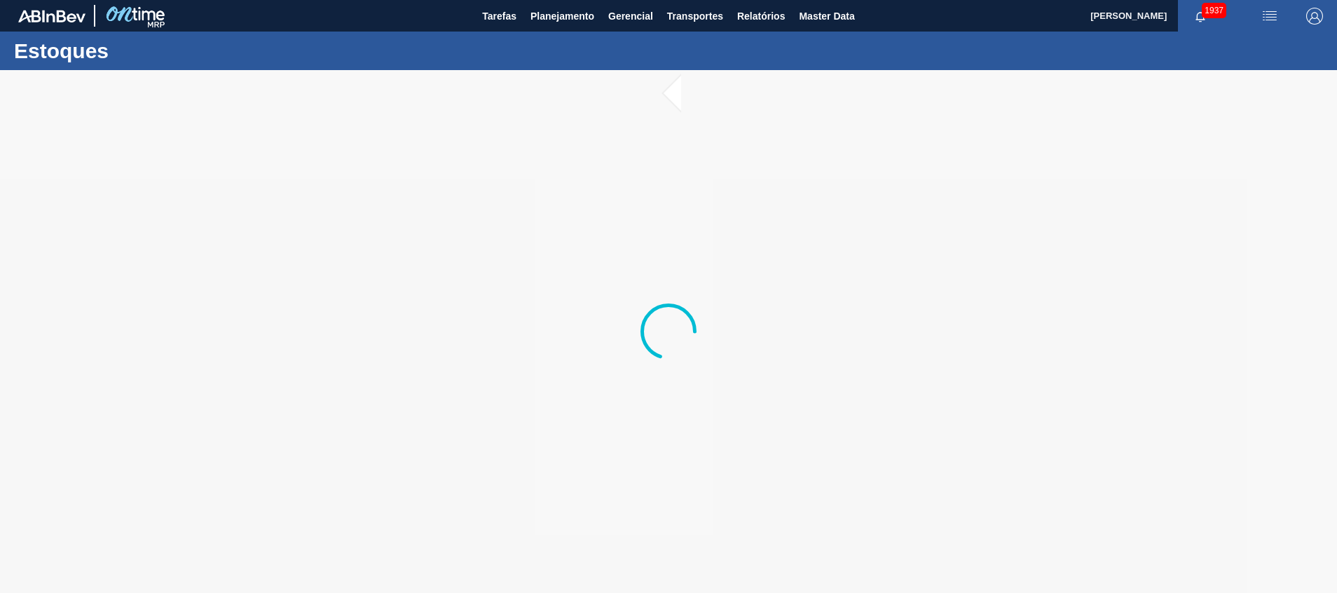
click at [462, 298] on div at bounding box center [668, 331] width 1337 height 523
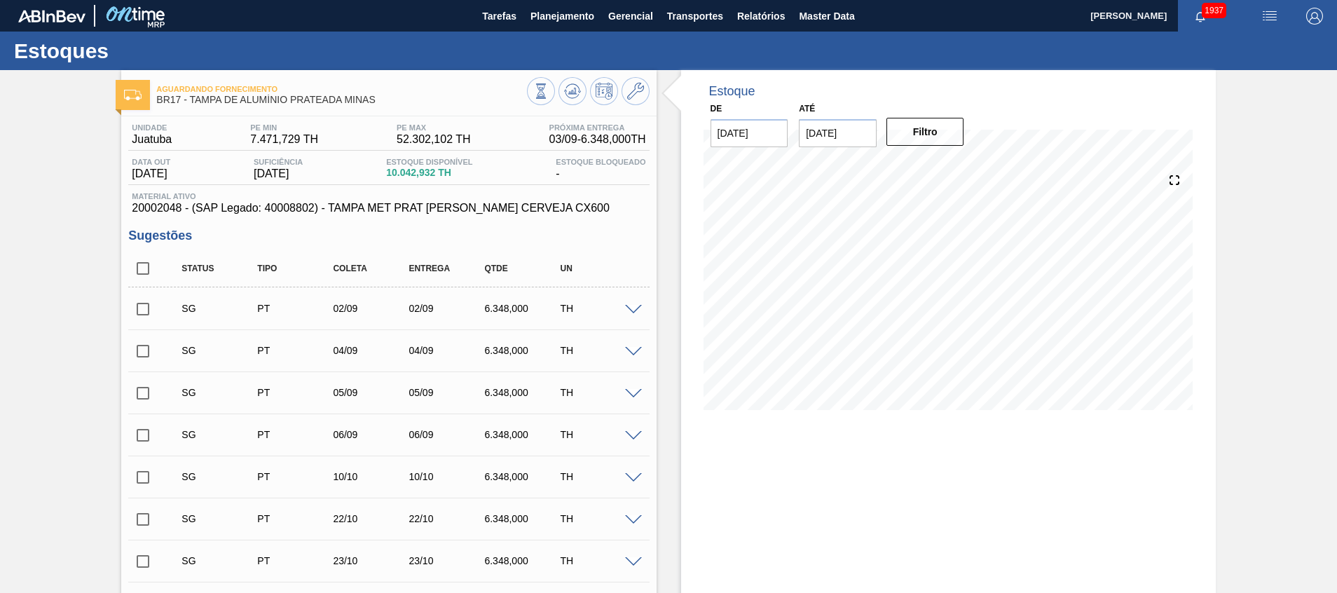
drag, startPoint x: 137, startPoint y: 268, endPoint x: 349, endPoint y: 376, distance: 237.8
click at [137, 268] on input "checkbox" at bounding box center [142, 268] width 29 height 29
checkbox input "true"
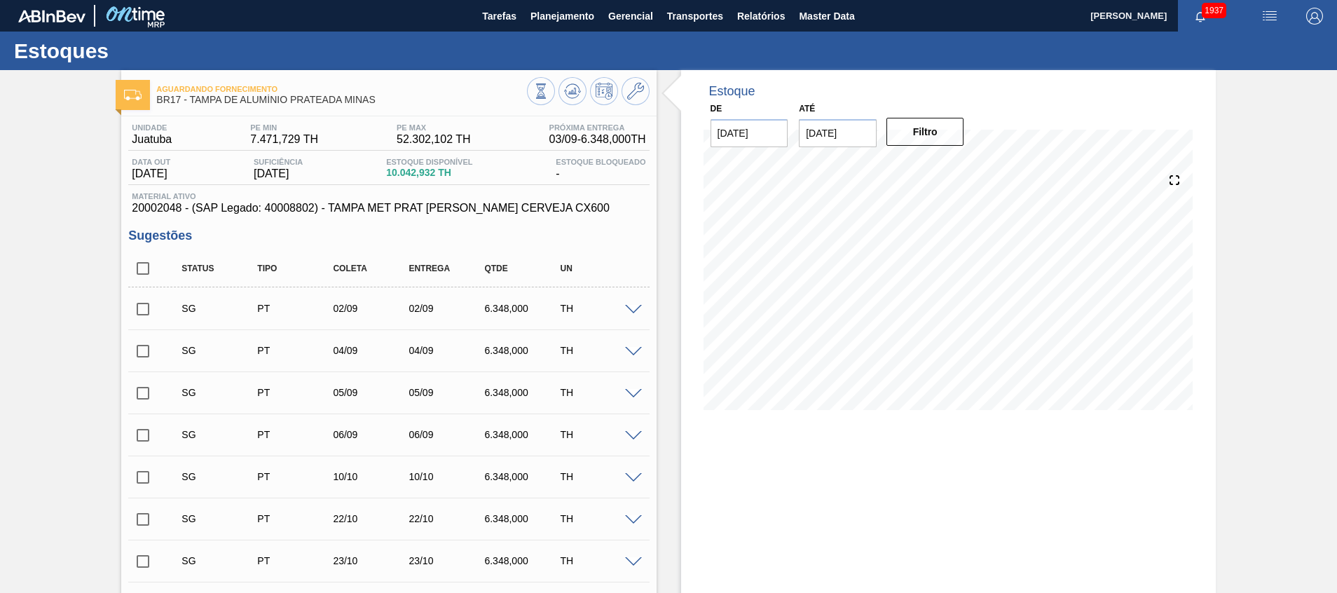
checkbox input "true"
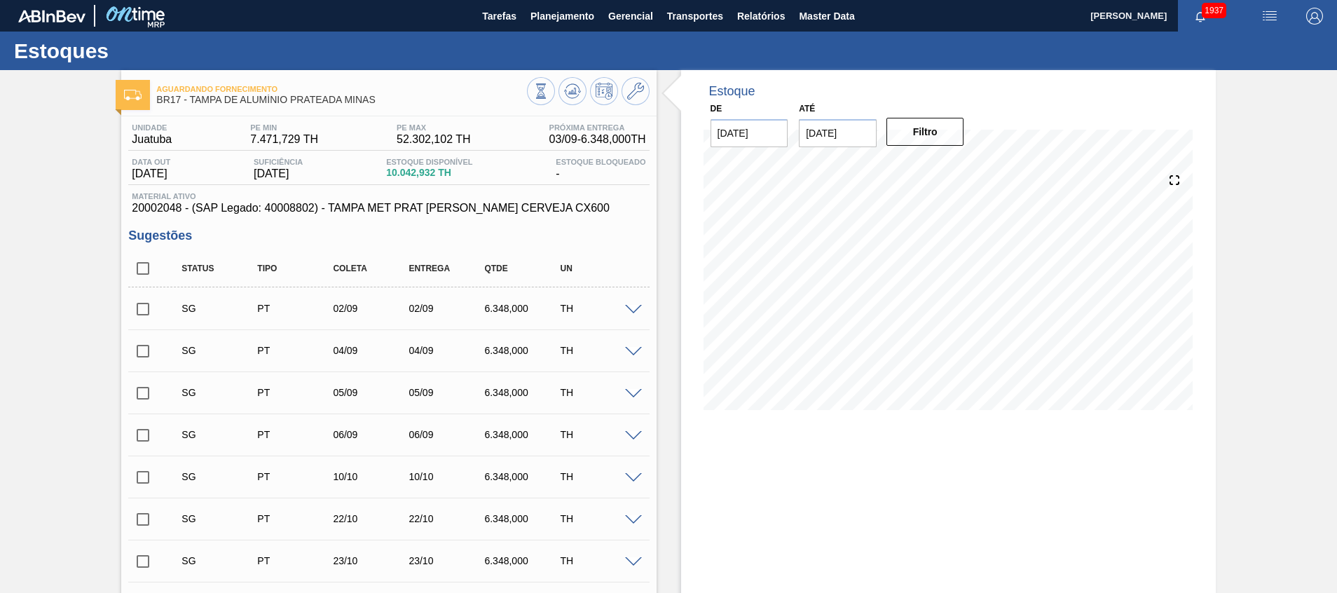
checkbox input "true"
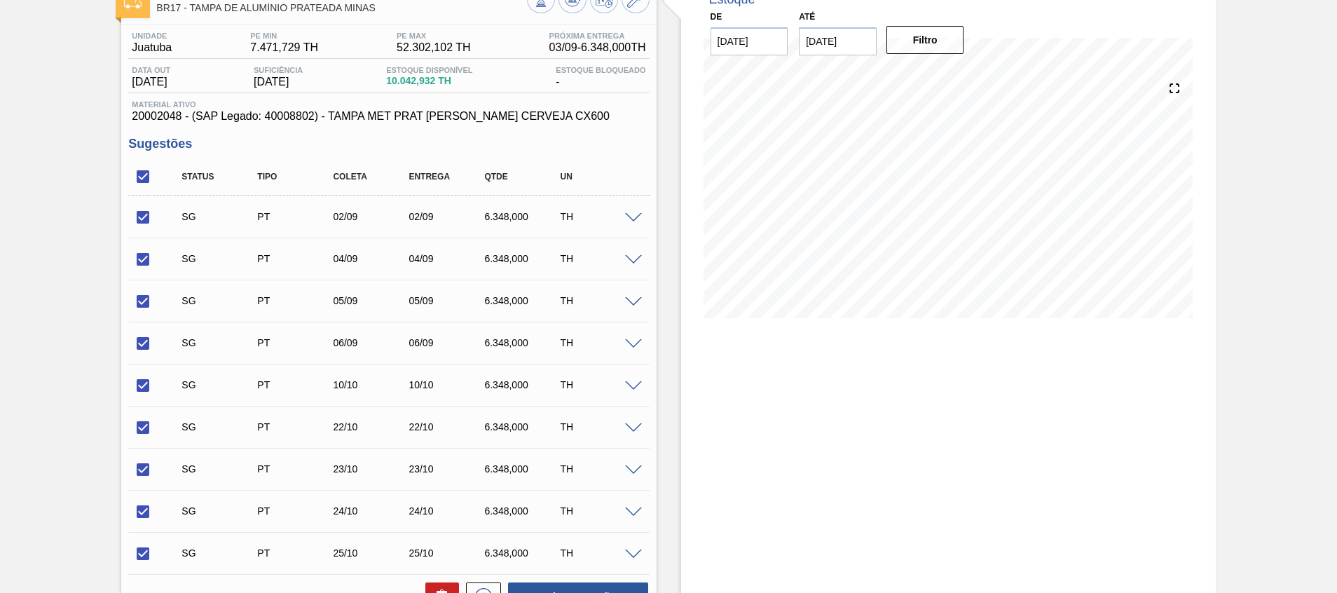
scroll to position [210, 0]
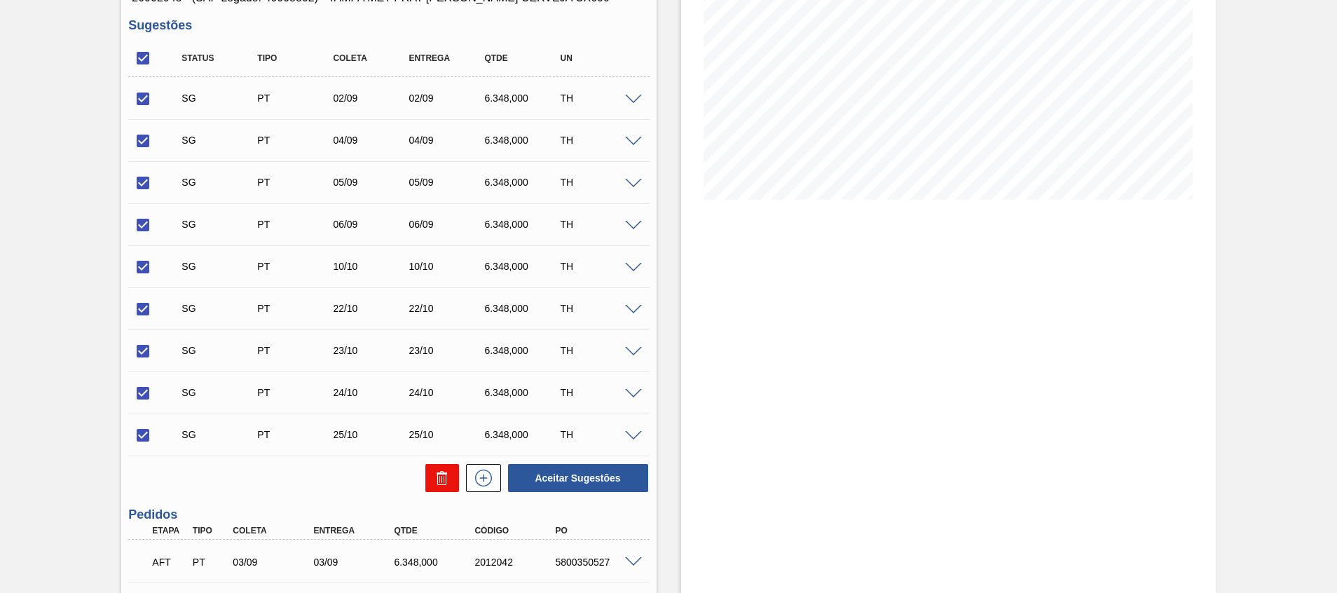
click at [429, 479] on button at bounding box center [442, 478] width 34 height 28
checkbox input "false"
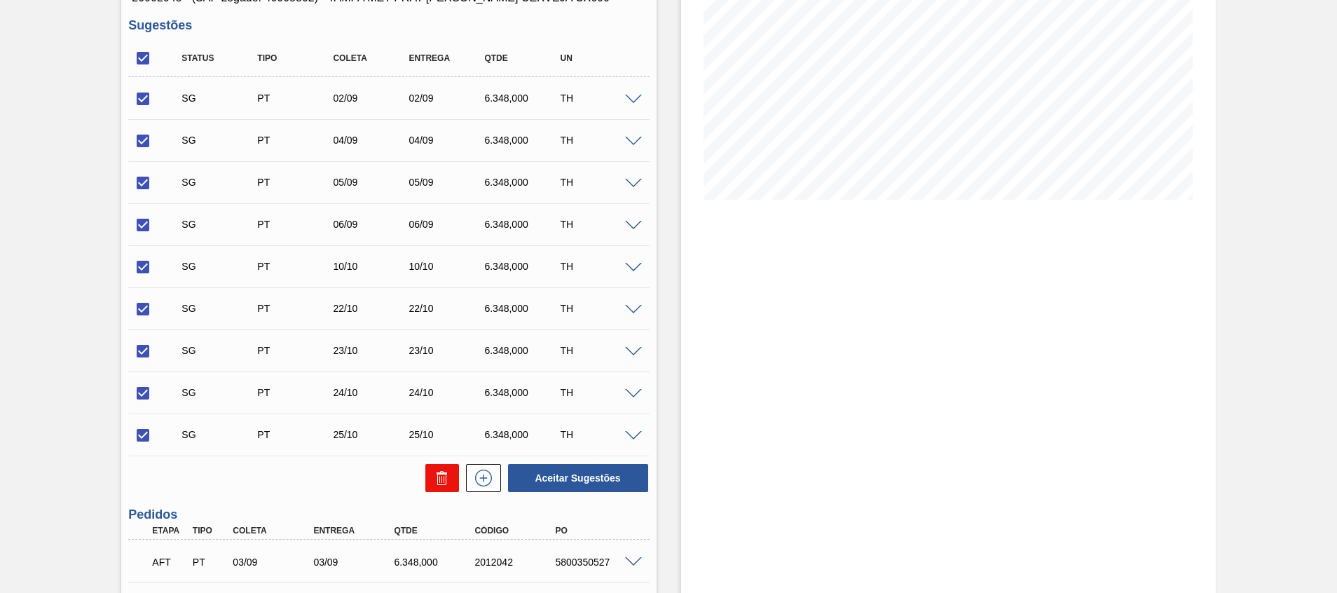
checkbox input "false"
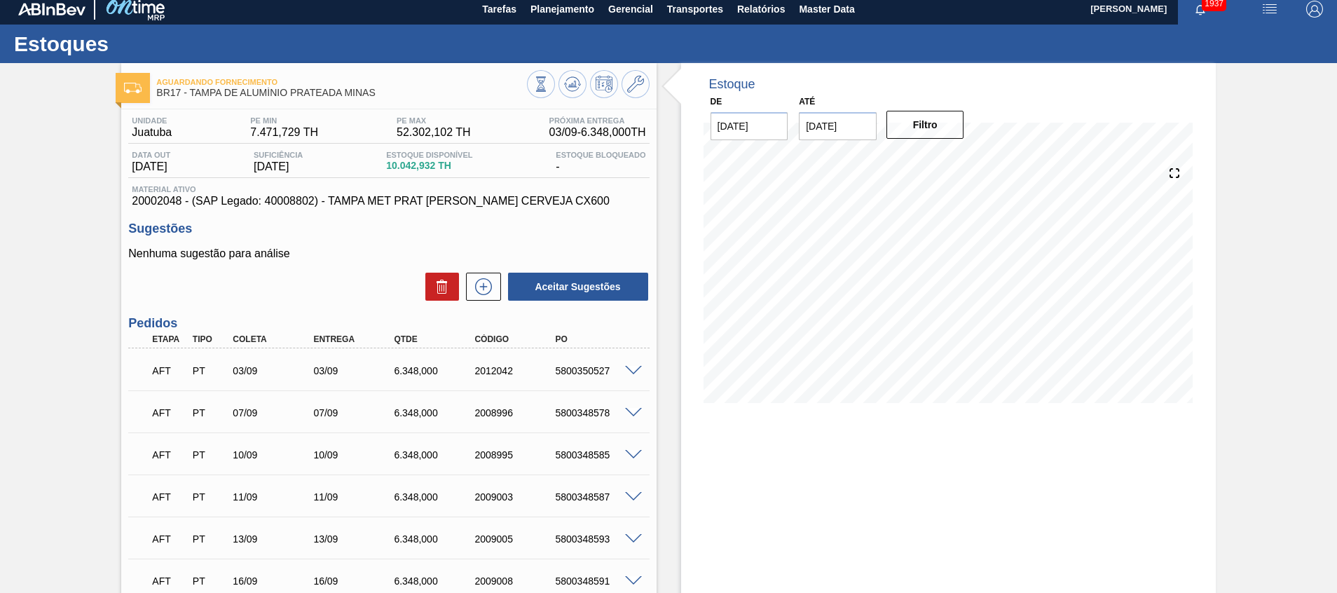
scroll to position [0, 0]
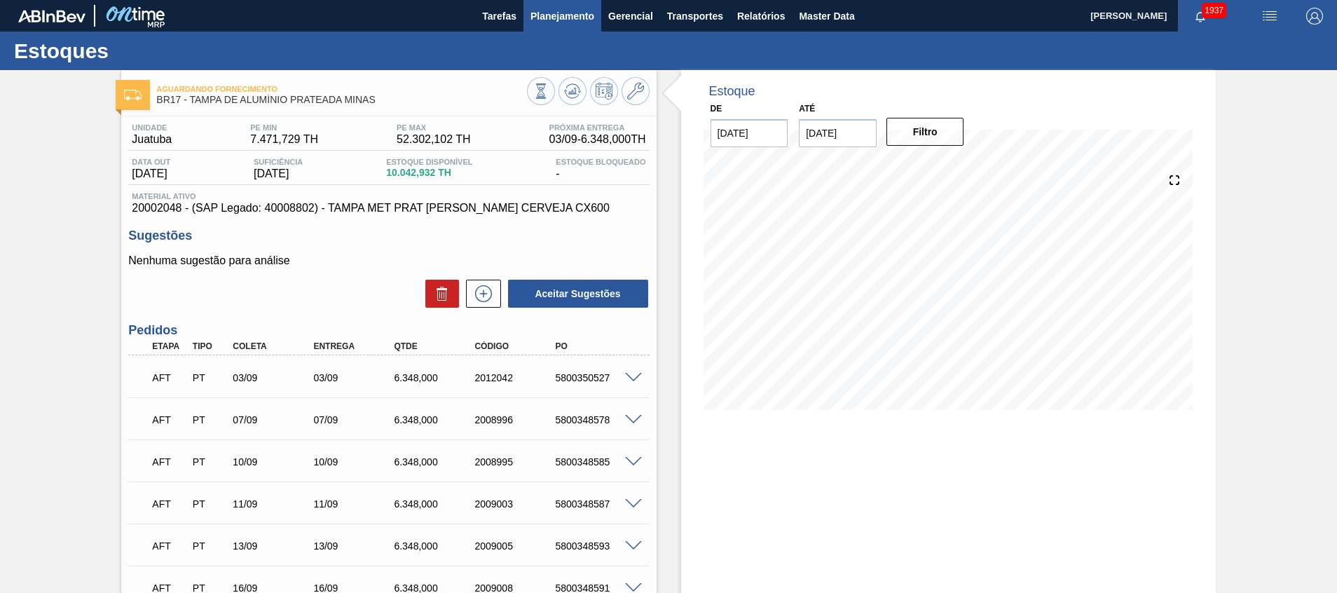
drag, startPoint x: 570, startPoint y: 32, endPoint x: 572, endPoint y: 22, distance: 9.5
click at [570, 30] on main "Tarefas Planejamento Gerencial Transportes Relatórios Master Data Beatriz Marce…" at bounding box center [668, 296] width 1337 height 593
click at [572, 22] on span "Planejamento" at bounding box center [562, 16] width 64 height 17
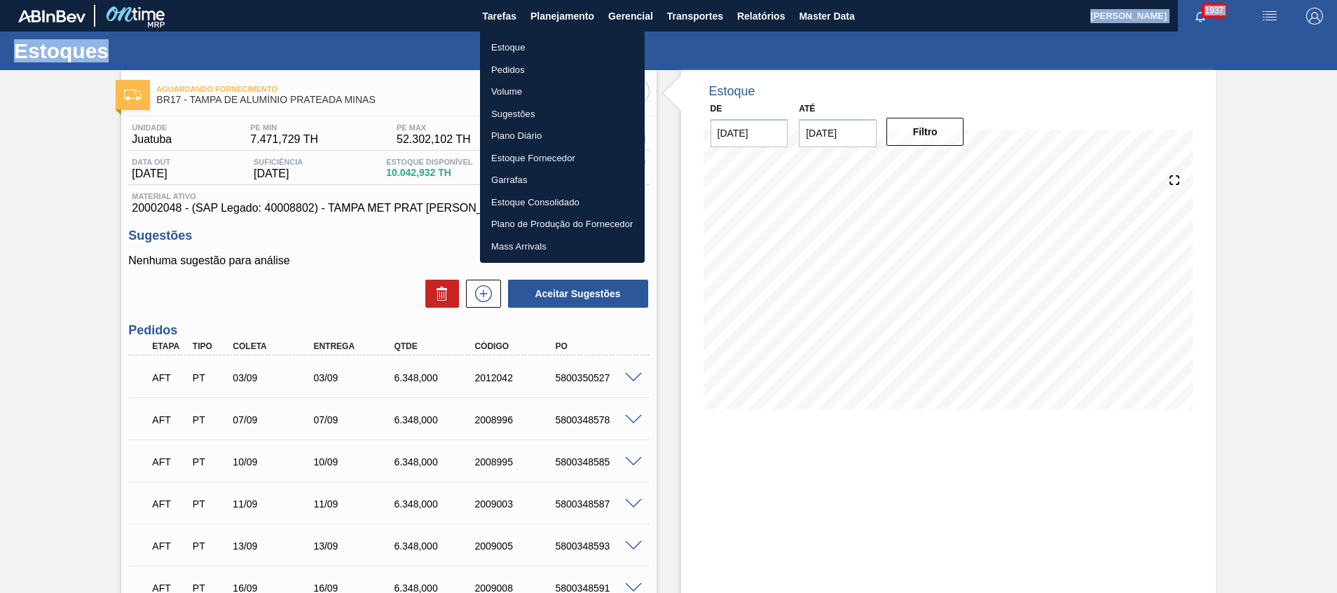
click at [546, 52] on li "Estoque" at bounding box center [562, 47] width 165 height 22
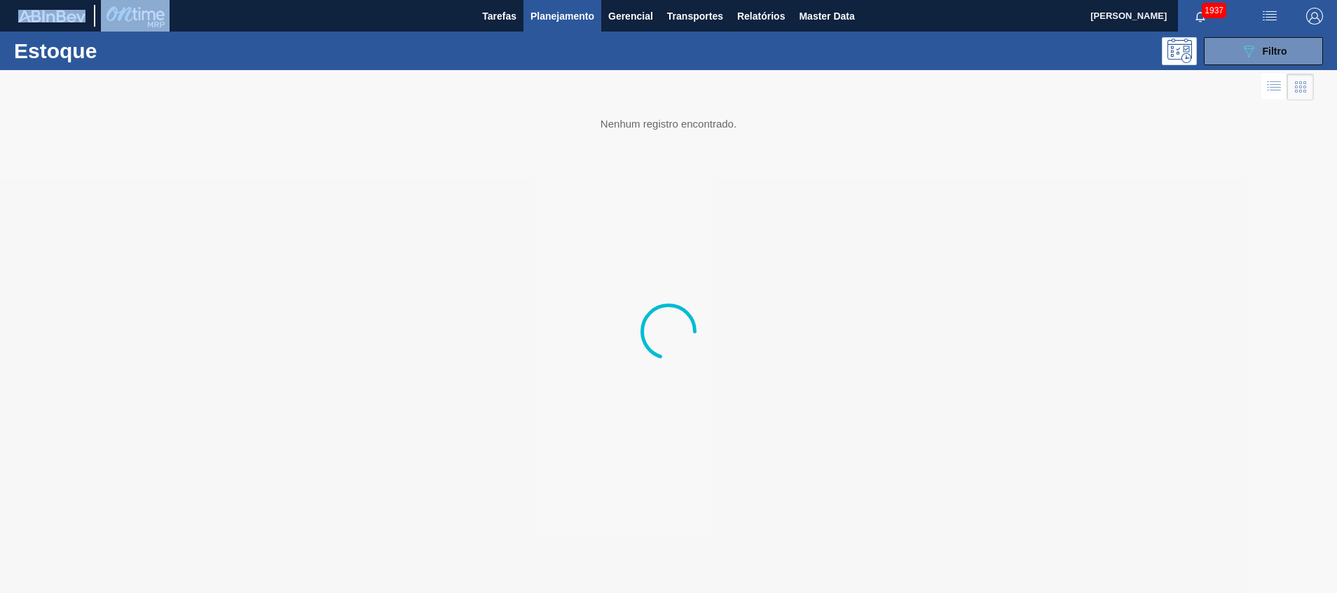
click at [916, 240] on div at bounding box center [668, 331] width 1337 height 523
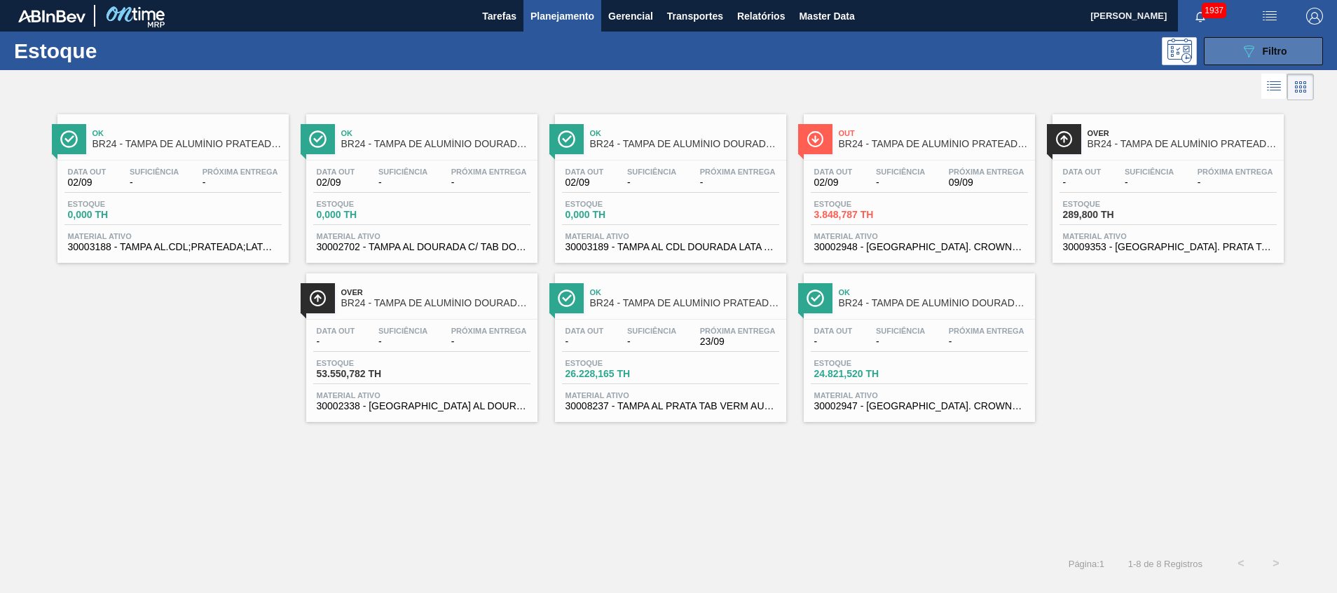
drag, startPoint x: 1274, startPoint y: 46, endPoint x: 1269, endPoint y: 56, distance: 11.9
click at [1274, 47] on span "Filtro" at bounding box center [1275, 51] width 25 height 11
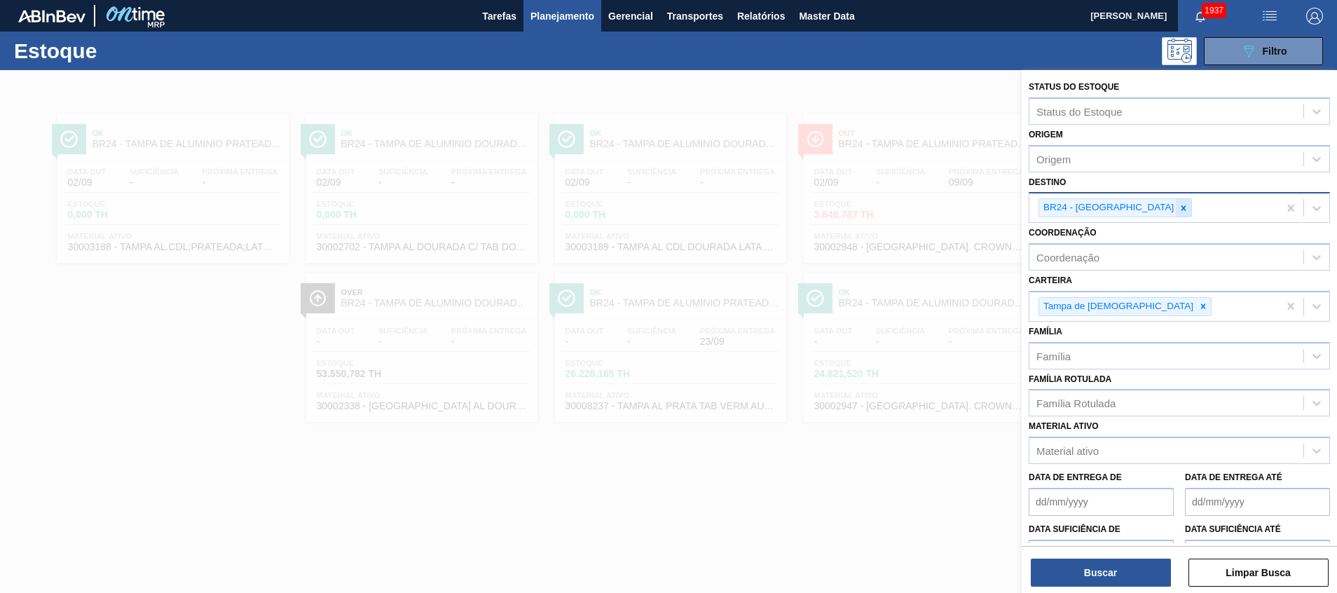
click at [1176, 206] on div at bounding box center [1183, 208] width 15 height 18
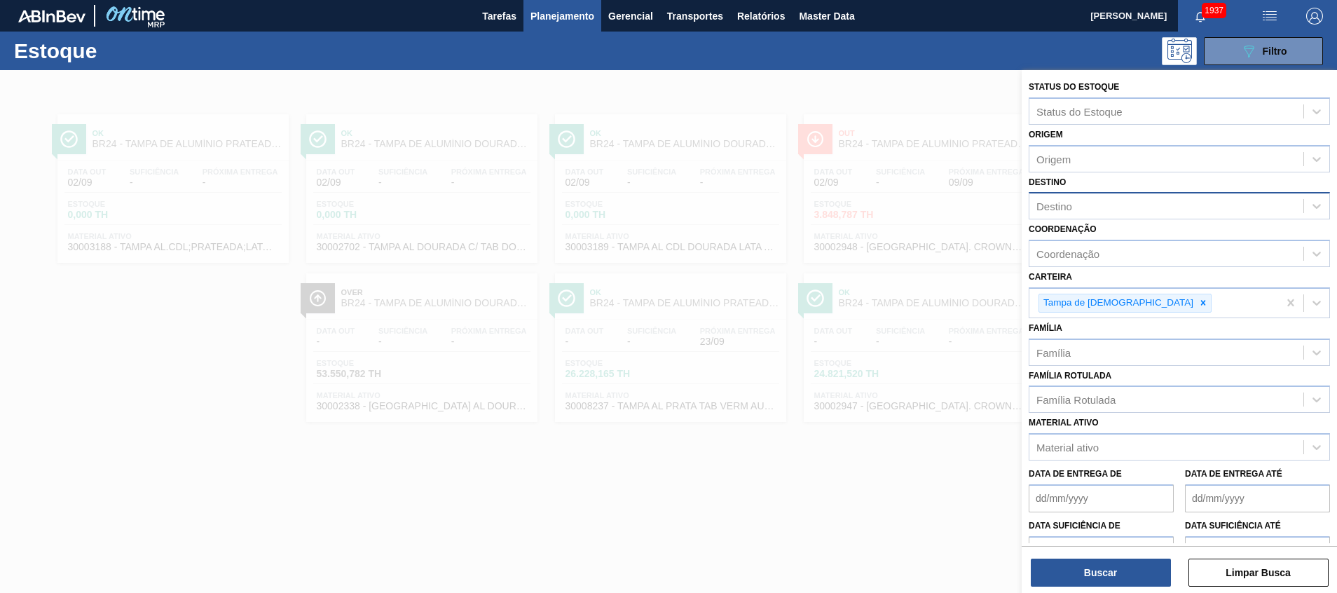
click at [1103, 211] on div "Destino" at bounding box center [1166, 206] width 274 height 20
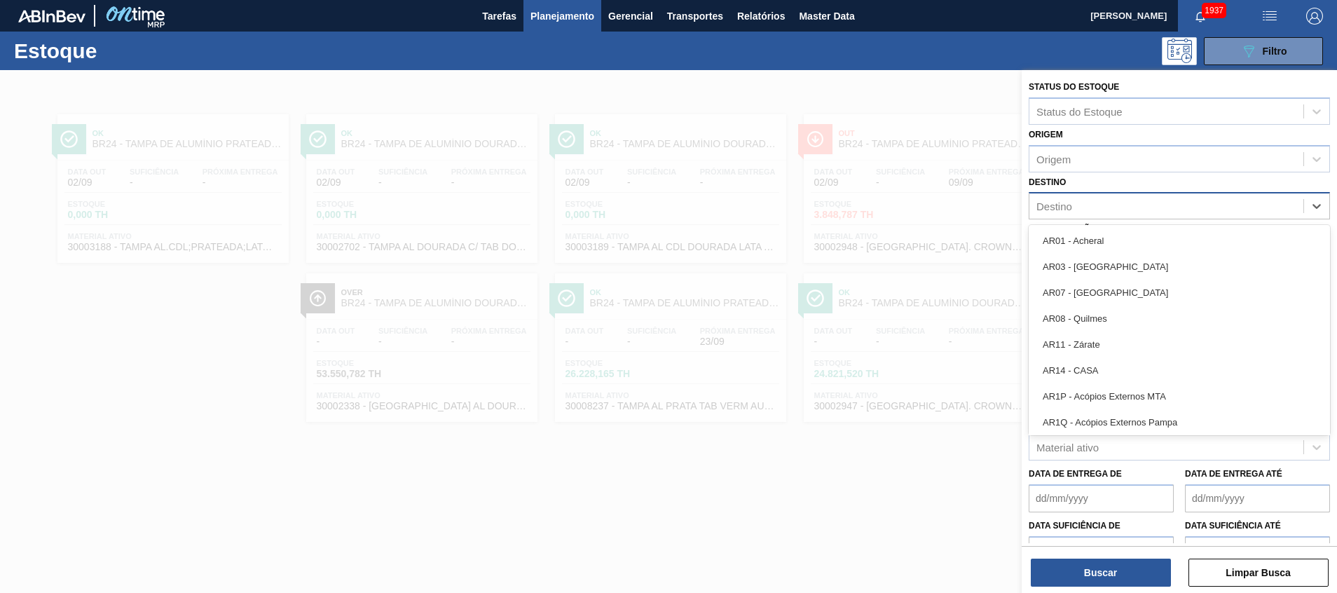
type input "j"
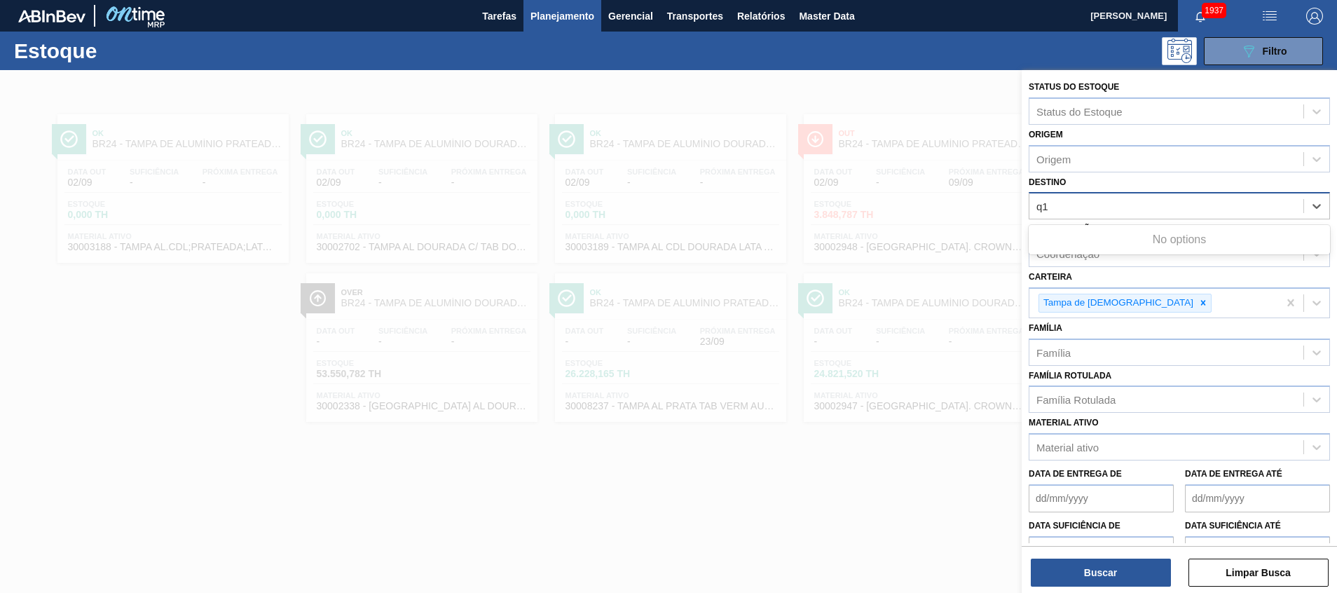
type input "q"
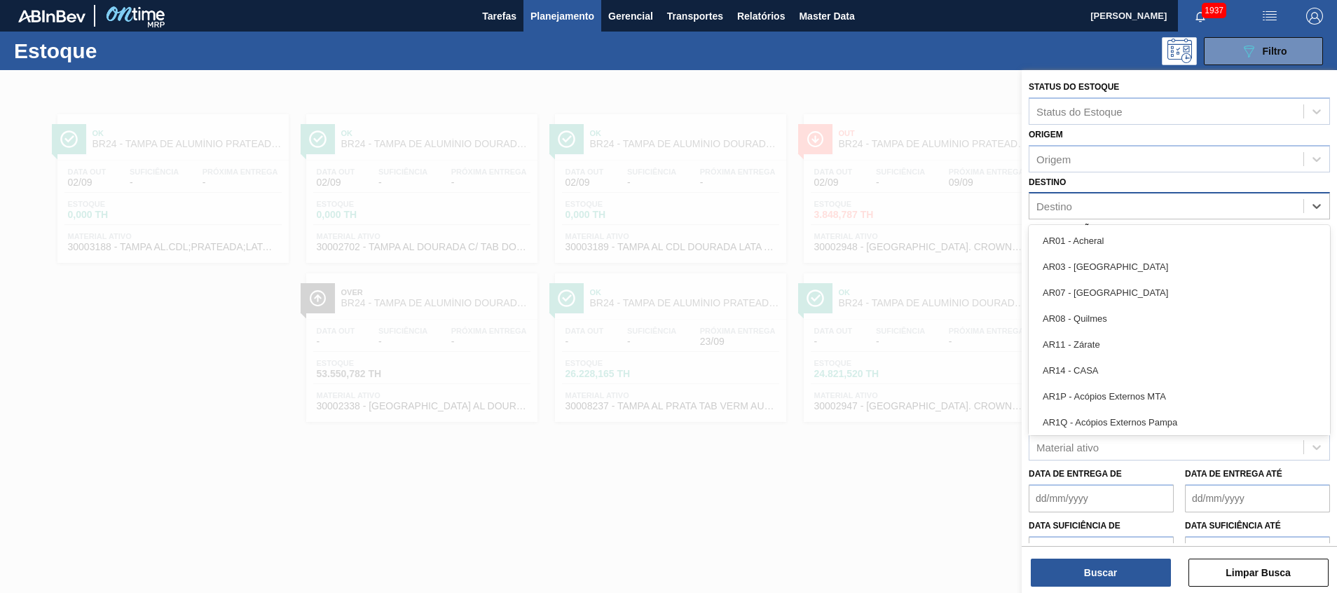
type input "11"
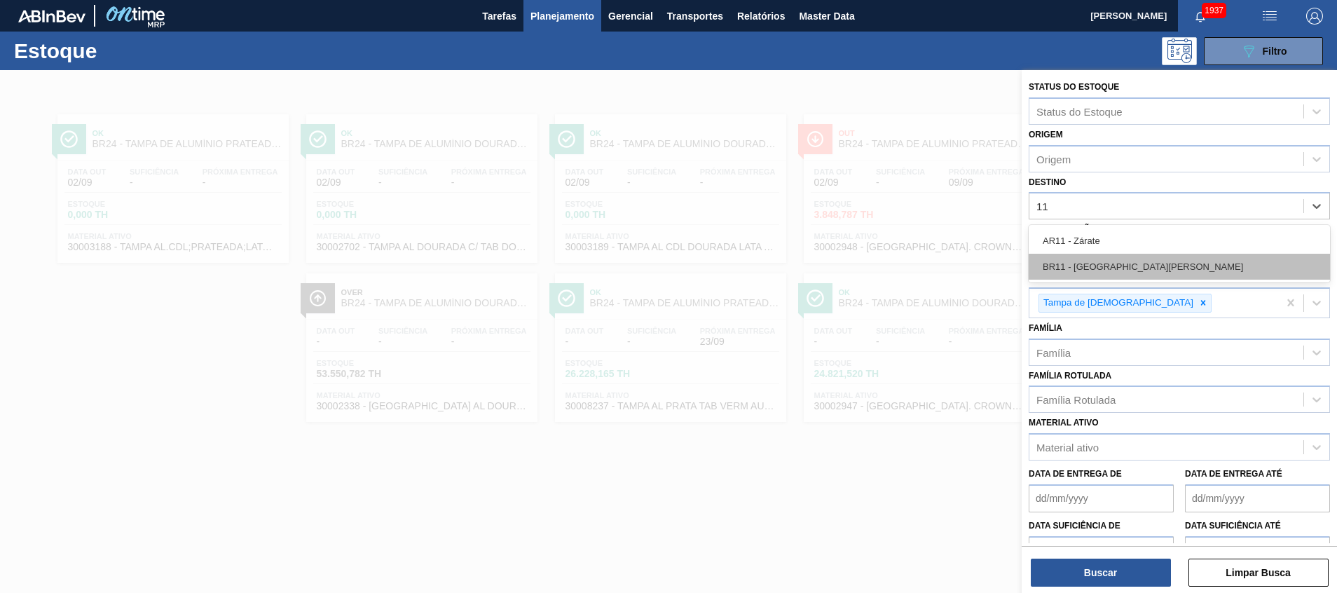
click at [1175, 254] on div "BR11 - São Luís" at bounding box center [1179, 267] width 301 height 26
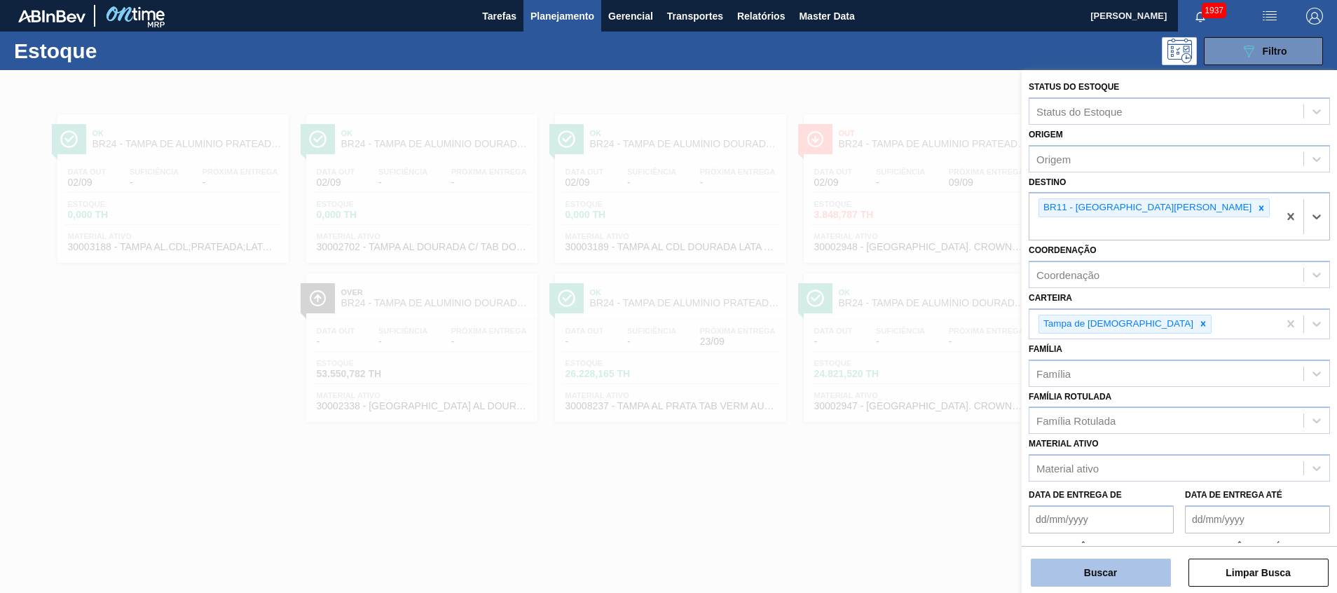
click at [1050, 575] on button "Buscar" at bounding box center [1101, 572] width 140 height 28
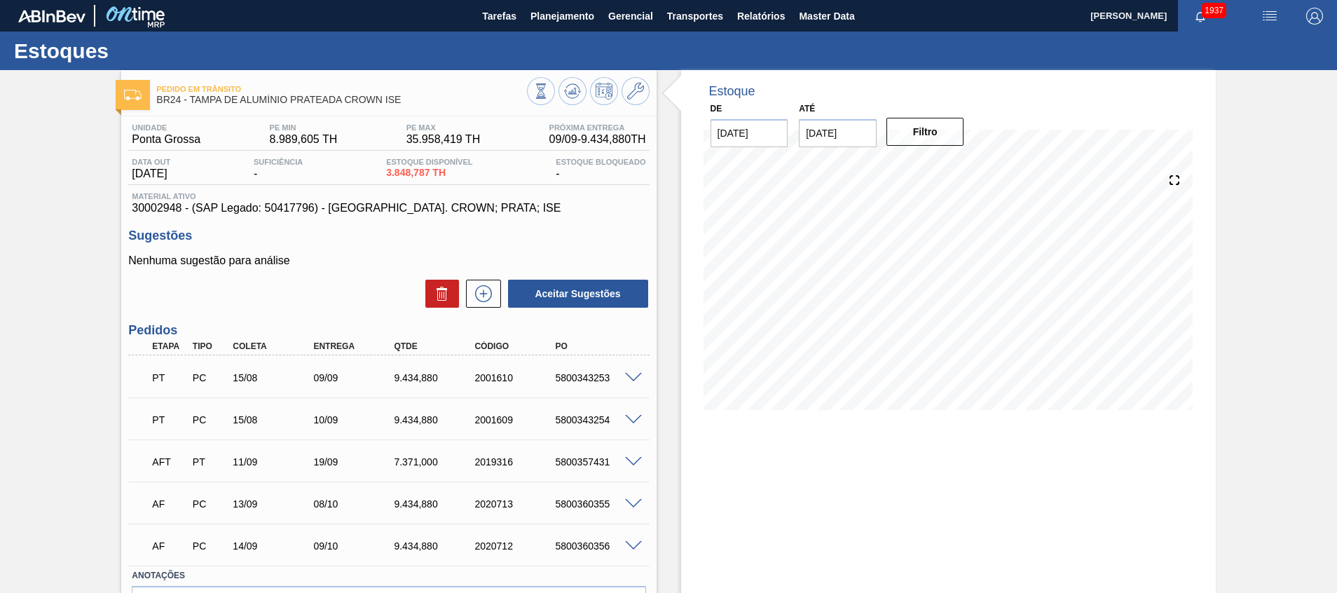
click at [635, 376] on span at bounding box center [633, 378] width 17 height 11
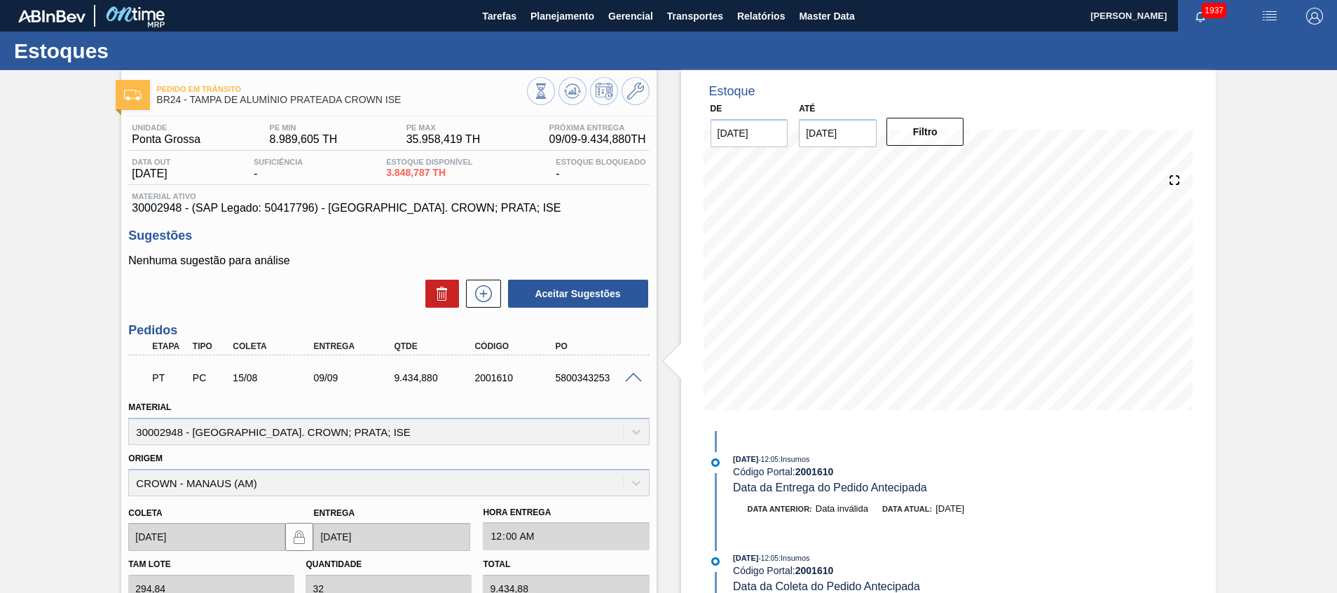
click at [635, 376] on span at bounding box center [633, 378] width 17 height 11
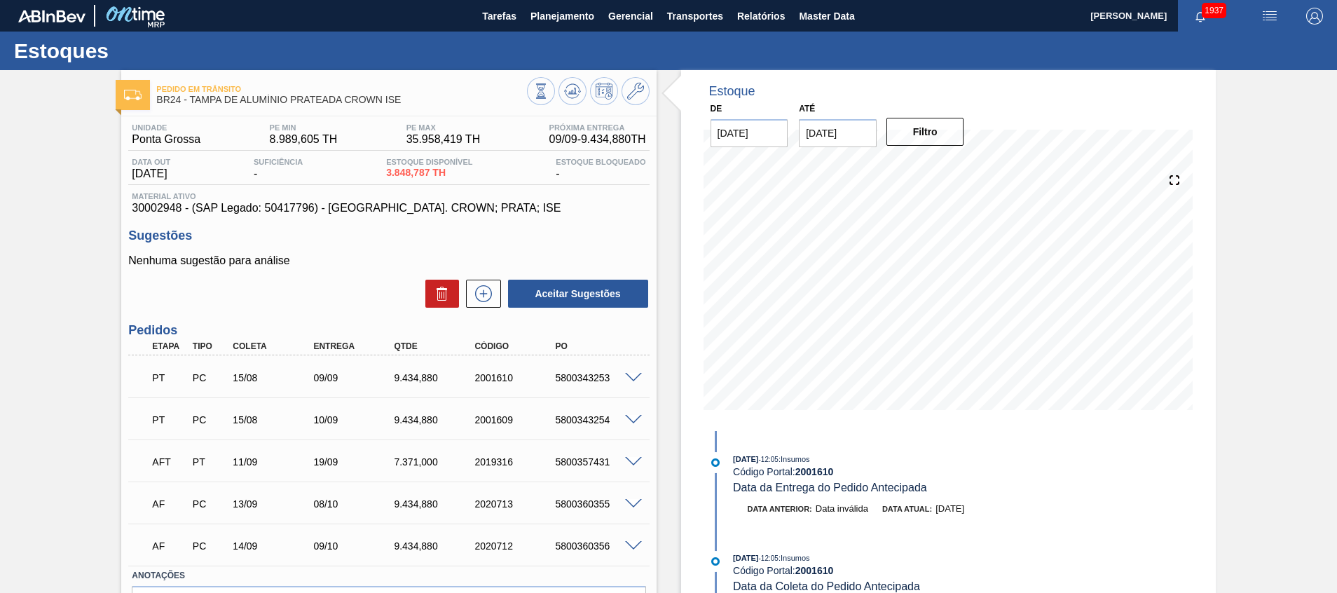
click at [639, 458] on span at bounding box center [633, 462] width 17 height 11
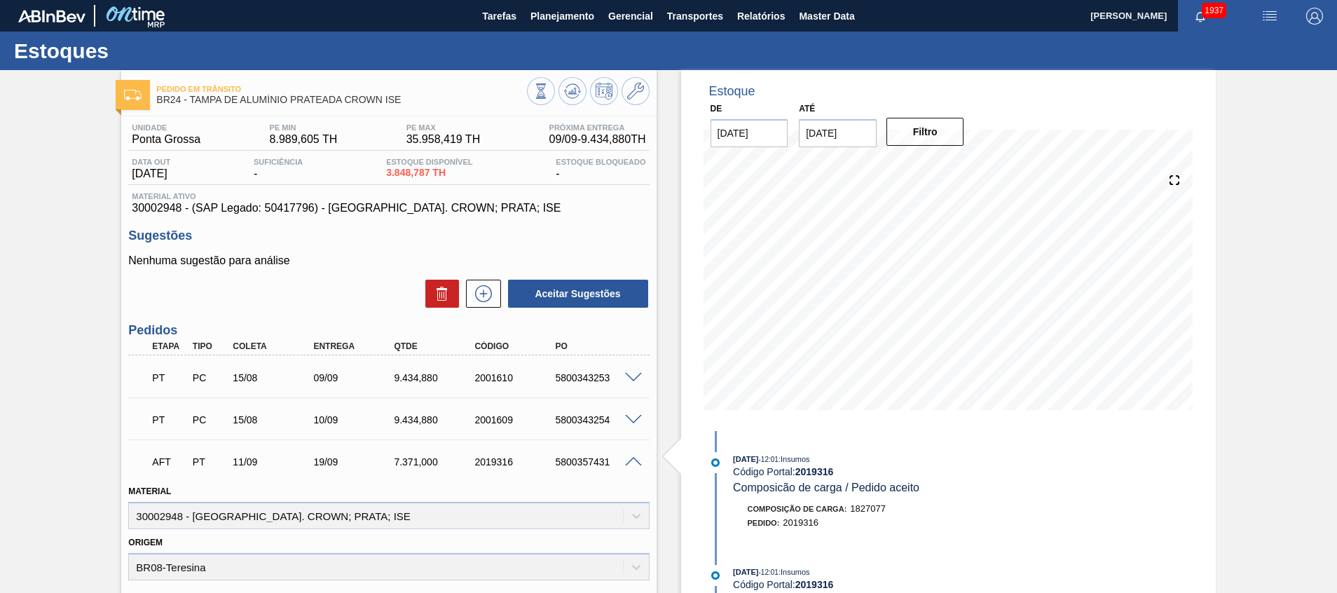
click at [639, 458] on span at bounding box center [633, 462] width 17 height 11
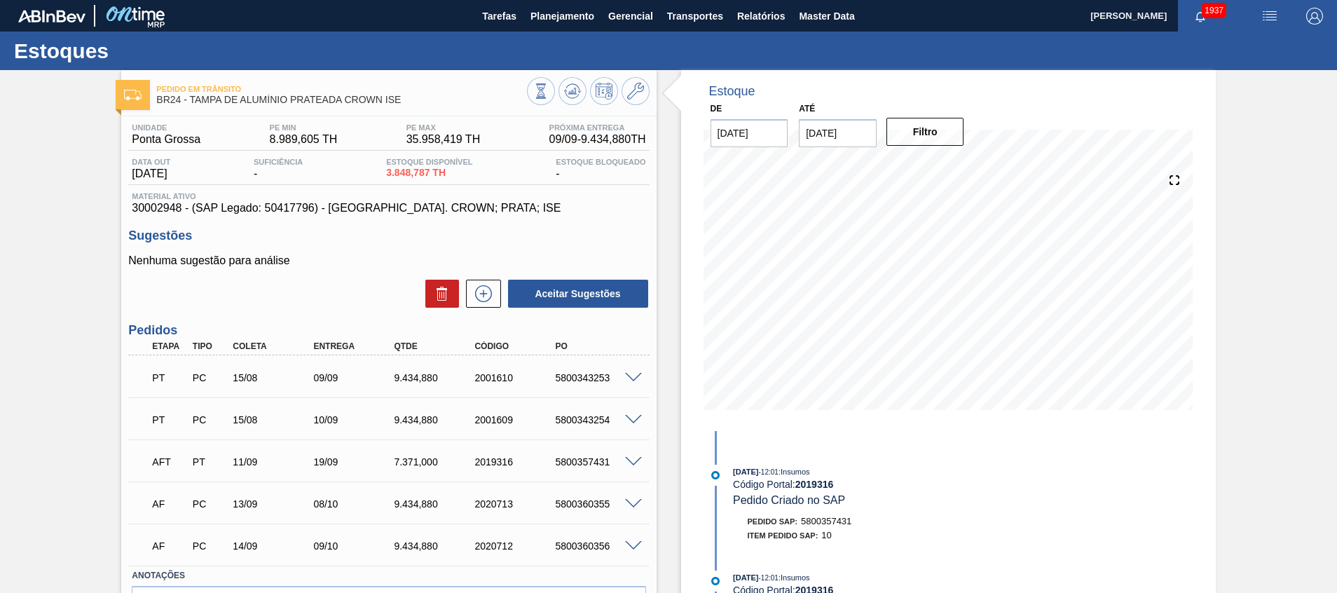
scroll to position [420, 0]
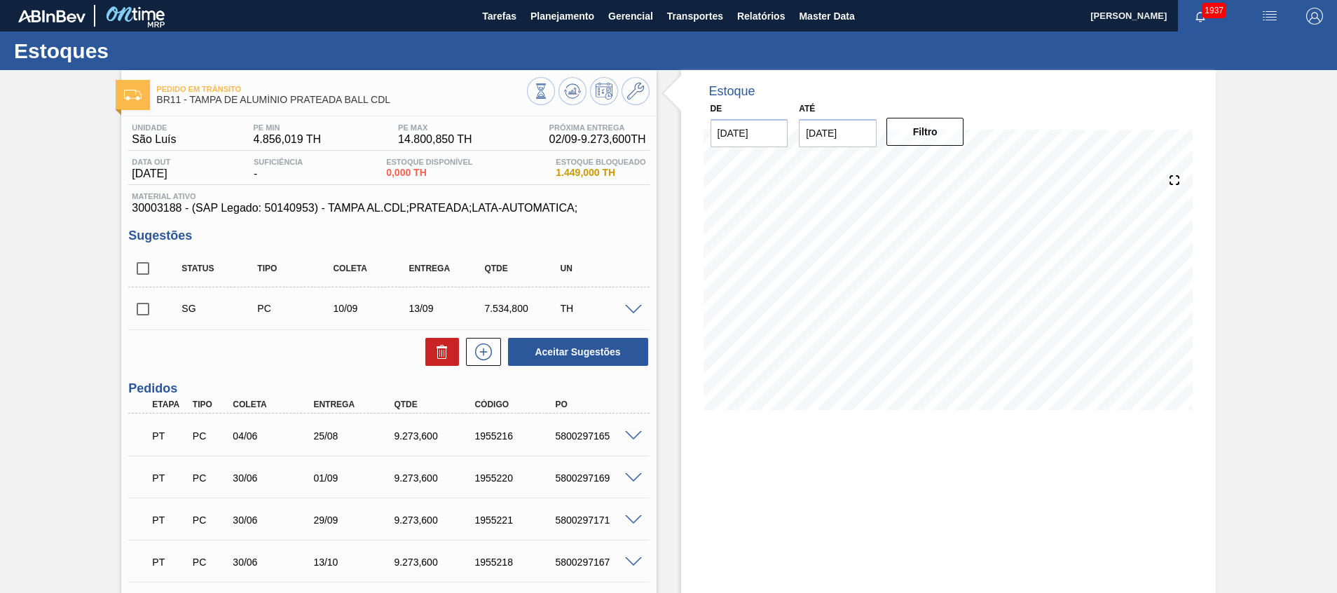
click at [150, 266] on input "checkbox" at bounding box center [142, 268] width 29 height 29
checkbox input "true"
click at [437, 356] on icon at bounding box center [441, 353] width 9 height 11
checkbox input "false"
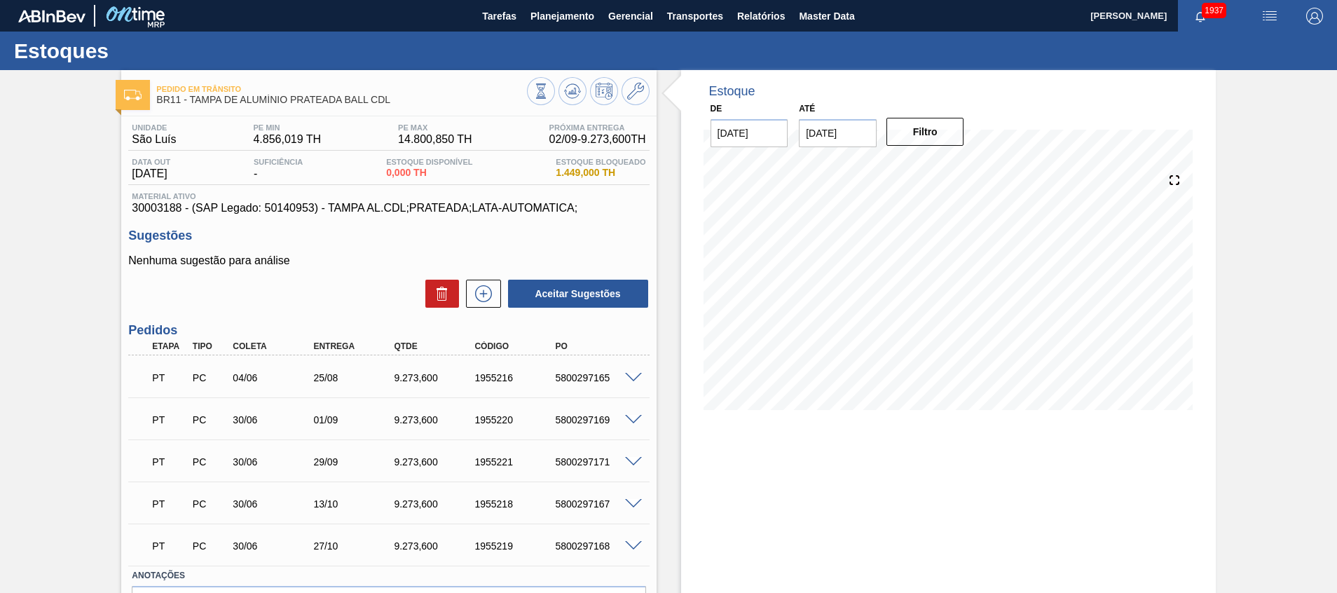
scroll to position [88, 0]
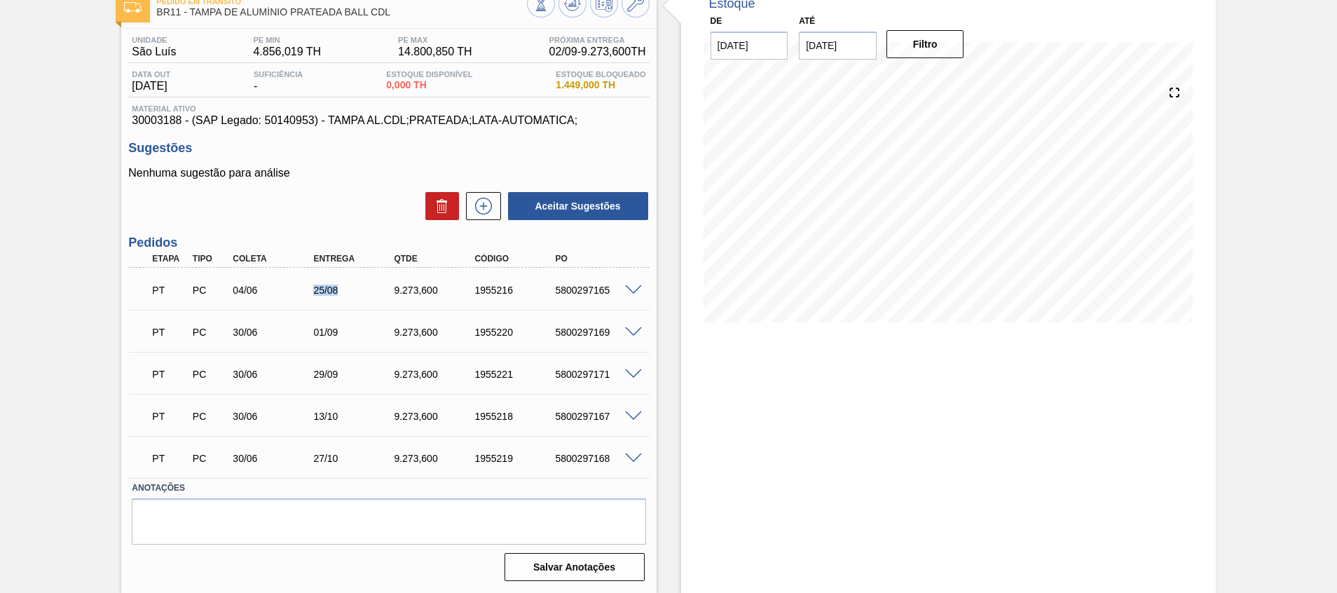
drag, startPoint x: 268, startPoint y: 286, endPoint x: 352, endPoint y: 291, distance: 85.0
click at [352, 291] on div "PT PC 04/06 25/08 9.273,600 1955216 5800297165" at bounding box center [384, 289] width 483 height 28
click at [352, 291] on div "25/08" at bounding box center [355, 289] width 90 height 11
